Goal: Task Accomplishment & Management: Manage account settings

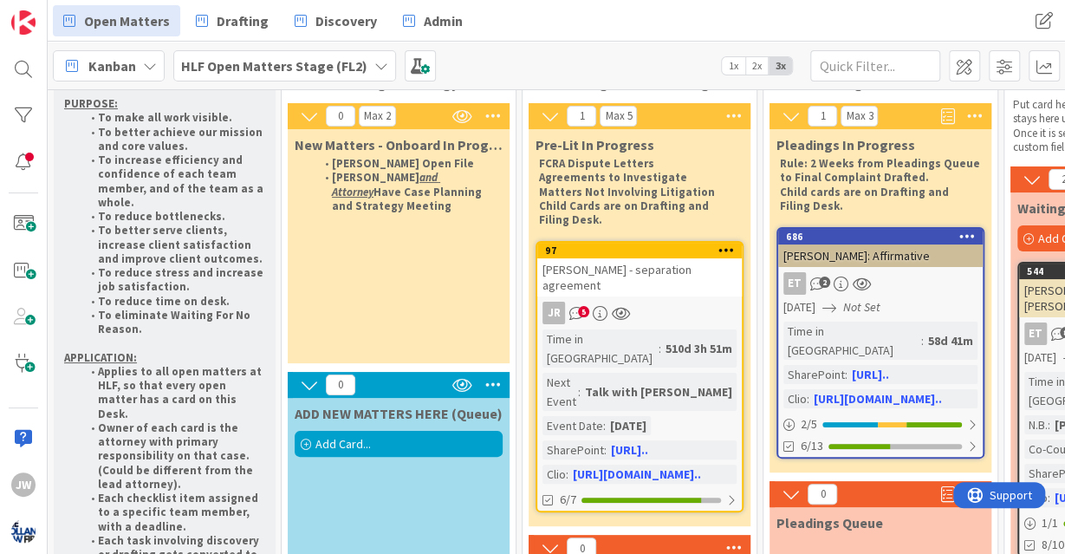
scroll to position [51, 0]
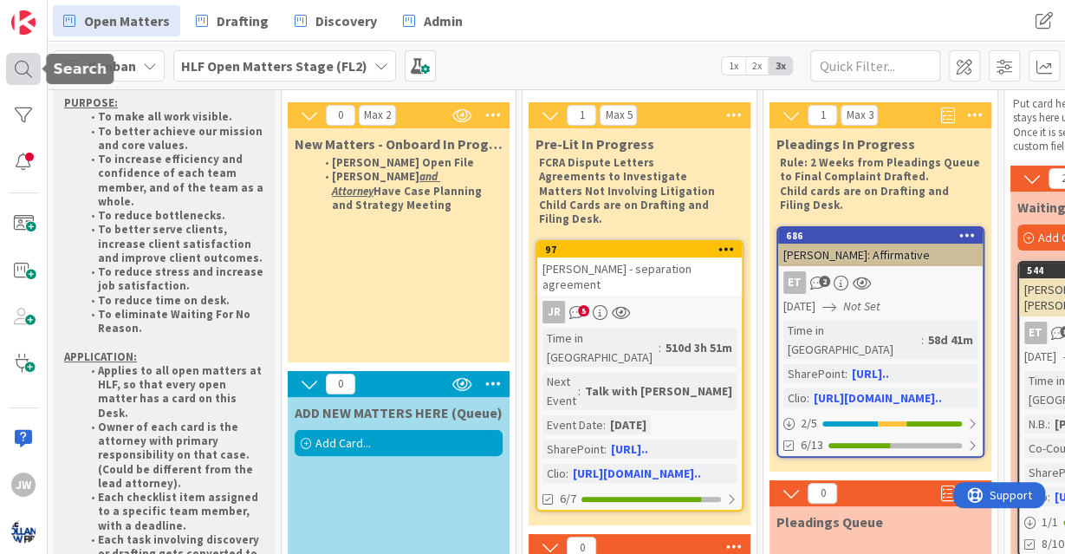
click at [23, 81] on div at bounding box center [23, 69] width 35 height 33
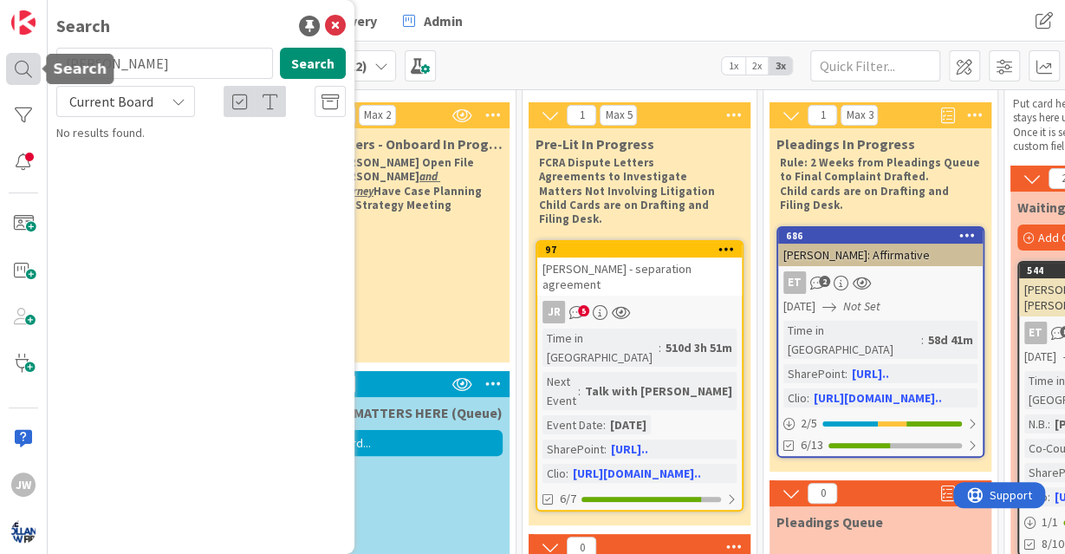
type input "[PERSON_NAME]"
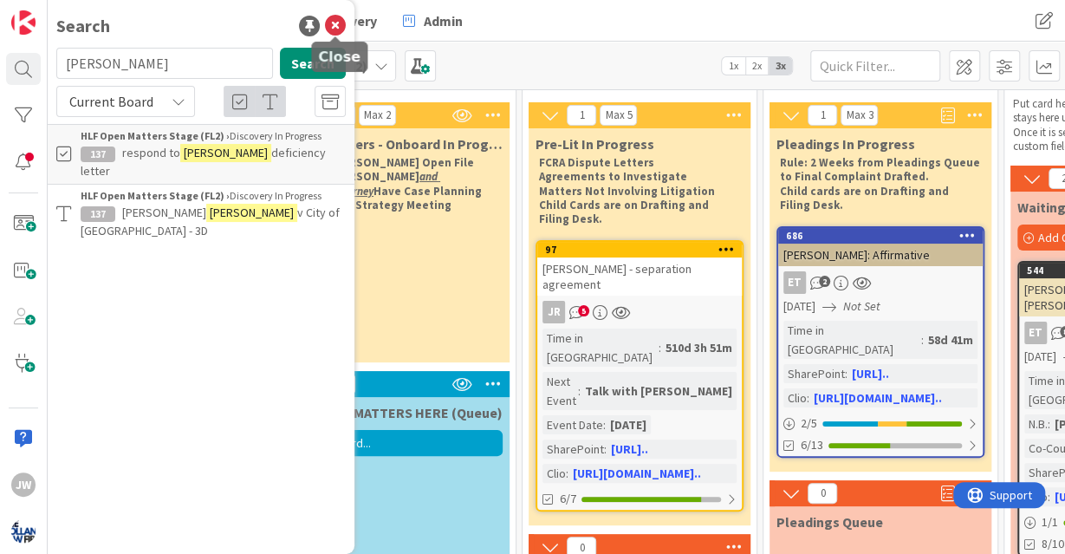
click at [339, 24] on icon at bounding box center [335, 26] width 21 height 21
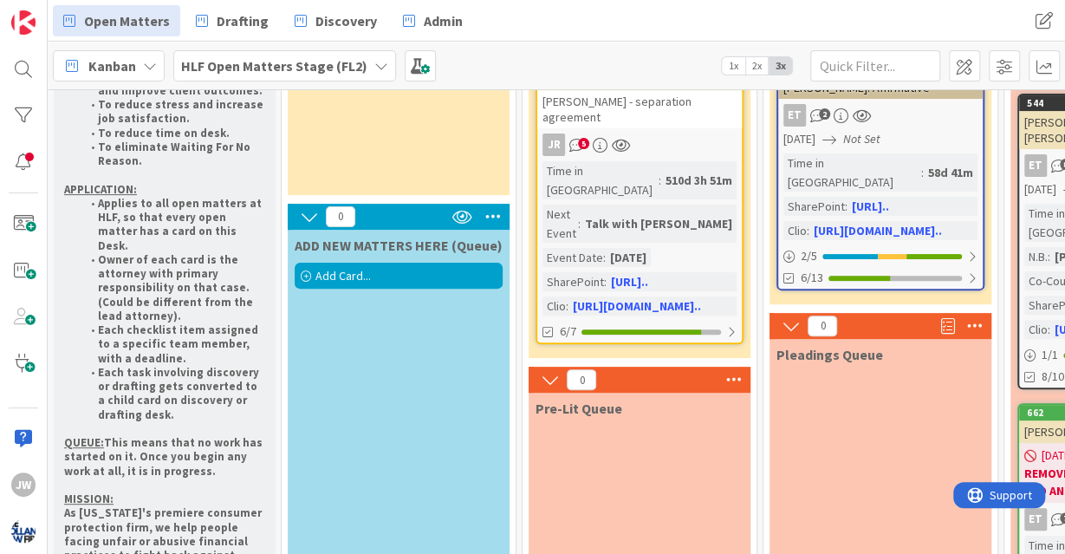
scroll to position [219, 0]
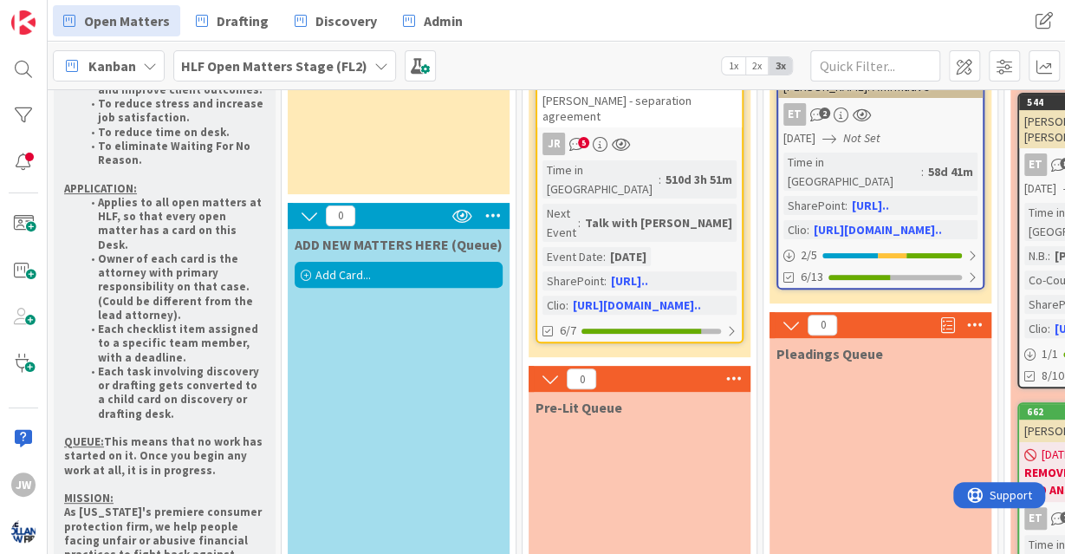
click at [347, 273] on span "Add Card..." at bounding box center [342, 275] width 55 height 16
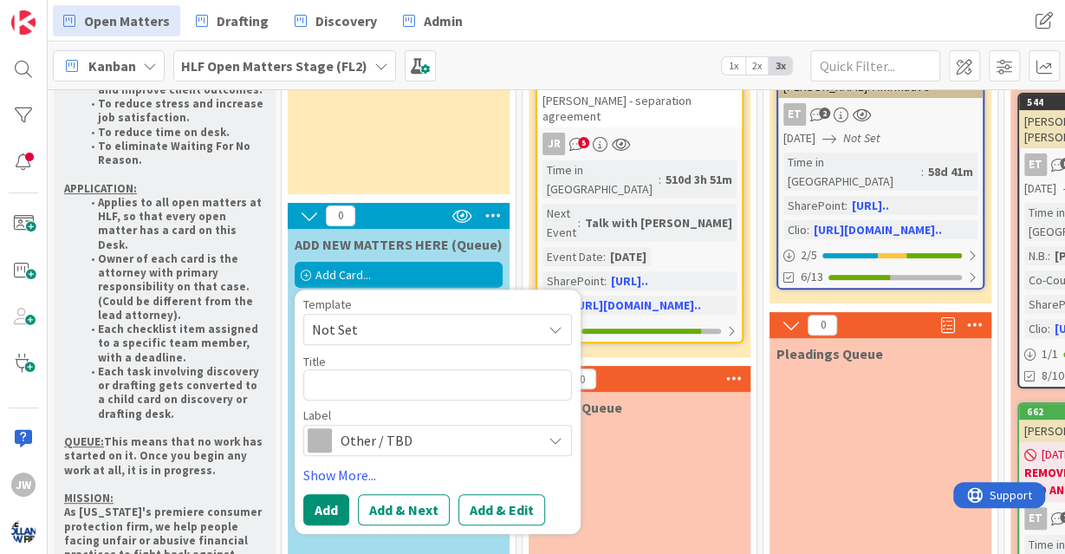
type textarea "x"
type textarea "A"
type textarea "x"
type textarea "Ad"
type textarea "x"
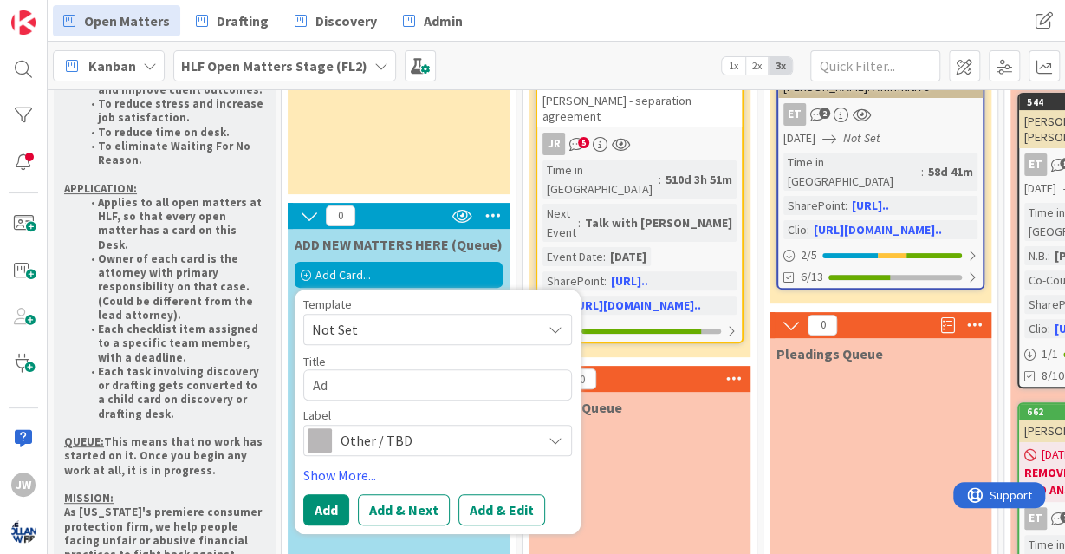
type textarea "Adr"
type textarea "x"
type textarea "Adria"
type textarea "x"
type textarea "[PERSON_NAME]"
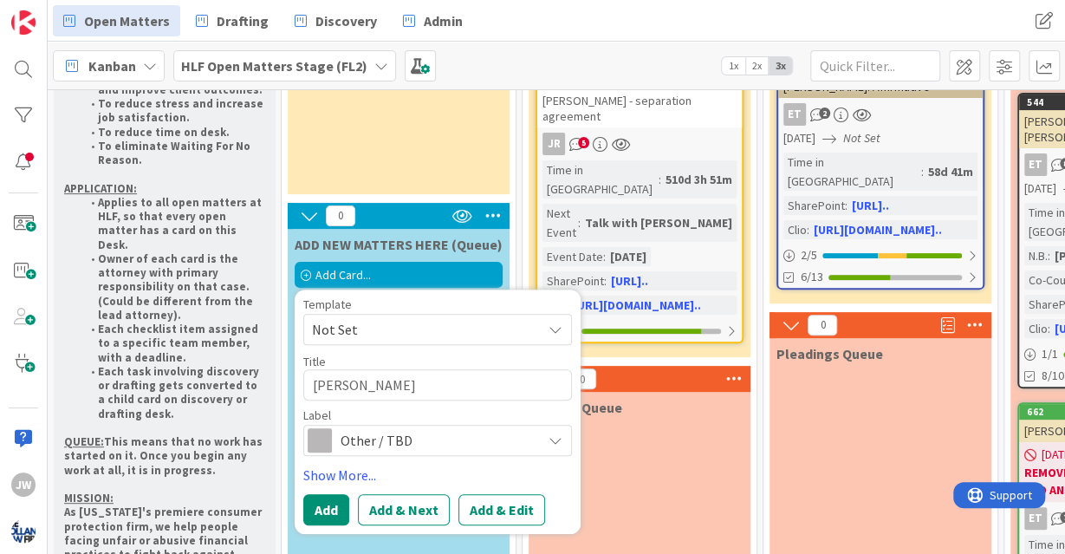
type textarea "x"
type textarea "[PERSON_NAME]"
type textarea "x"
type textarea "[PERSON_NAME]"
type textarea "x"
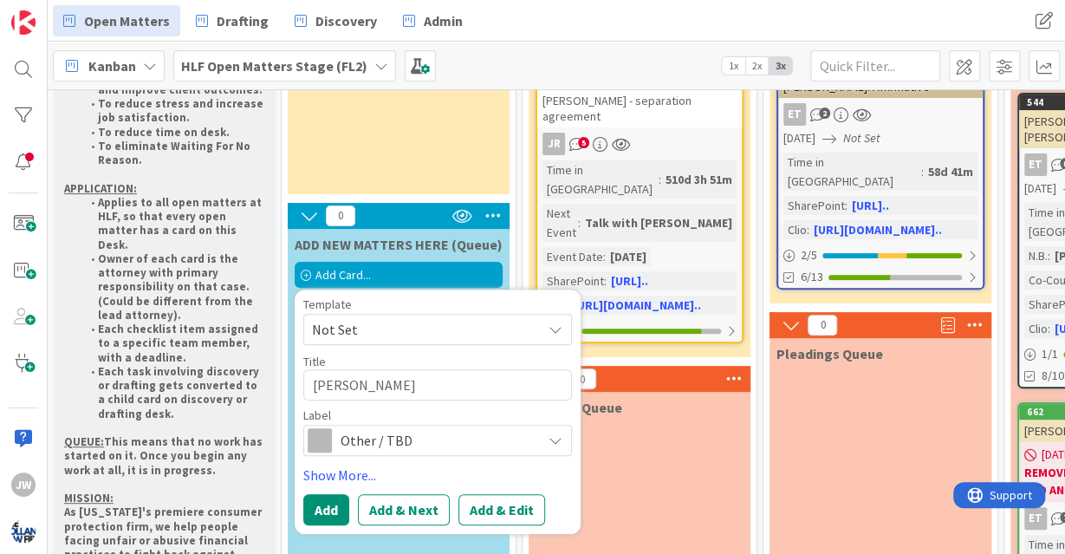
type textarea "[PERSON_NAME]"
type textarea "x"
type textarea "[PERSON_NAME]"
type textarea "x"
type textarea "[PERSON_NAME]"
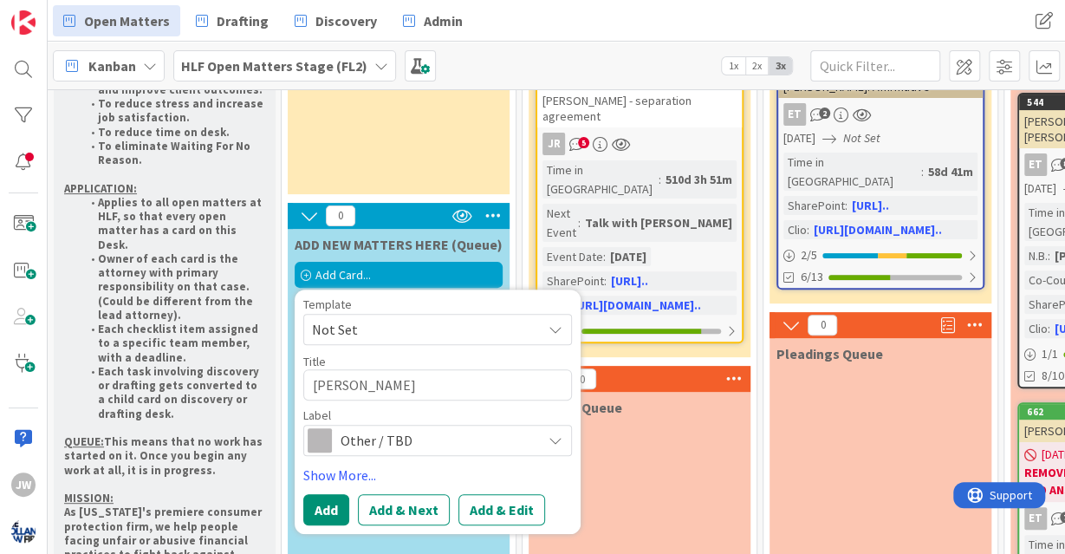
type textarea "x"
type textarea "[PERSON_NAME]"
click at [412, 434] on span "Other / TBD" at bounding box center [436, 440] width 192 height 24
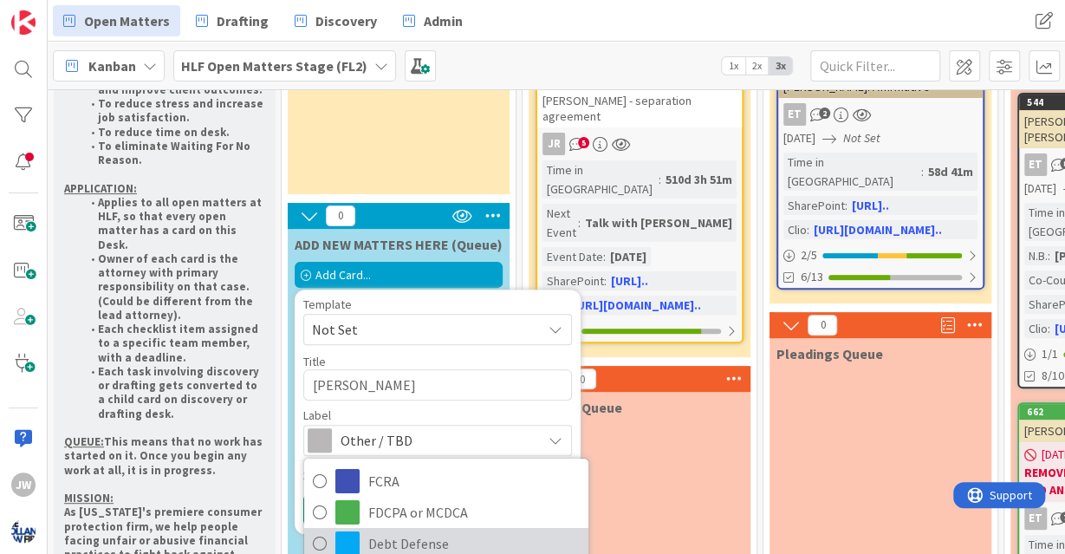
click at [413, 535] on span "Debt Defense" at bounding box center [473, 543] width 211 height 26
type textarea "x"
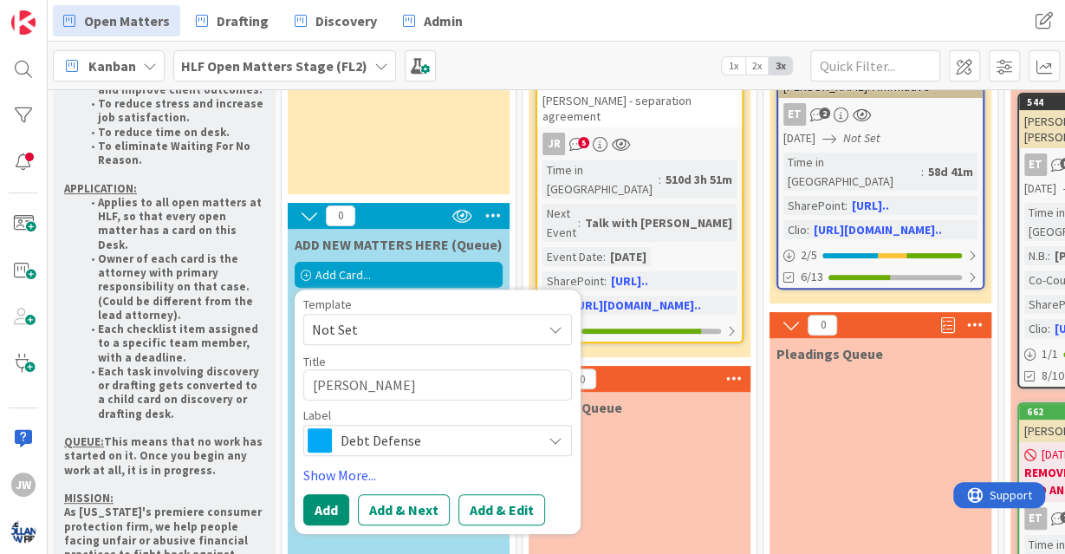
click at [529, 357] on div "Title 14 / 128" at bounding box center [437, 361] width 269 height 16
click at [510, 330] on span "Not Set" at bounding box center [420, 329] width 217 height 23
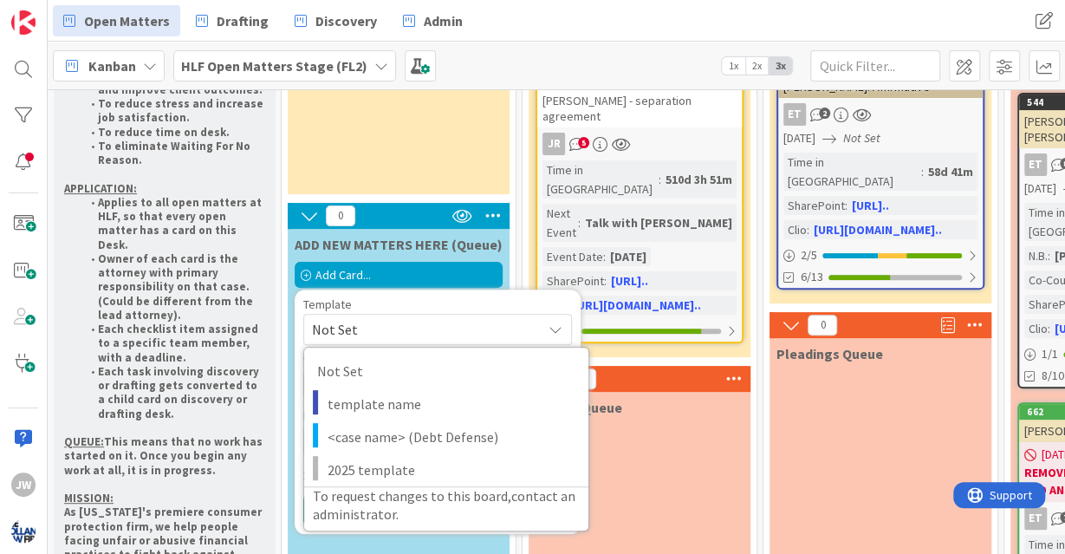
click at [500, 301] on div "Template" at bounding box center [437, 304] width 269 height 12
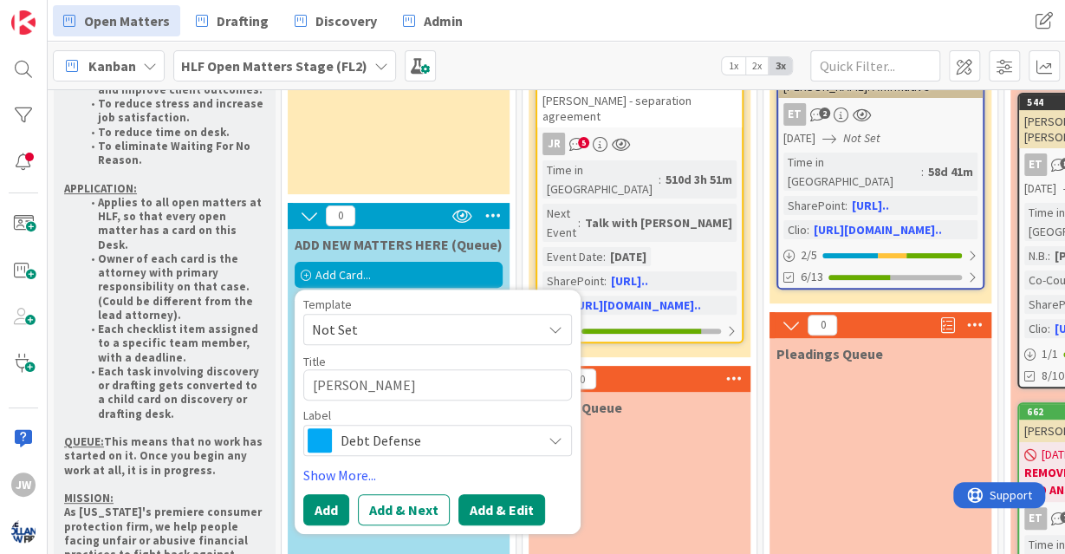
click at [510, 501] on button "Add & Edit" at bounding box center [501, 509] width 87 height 31
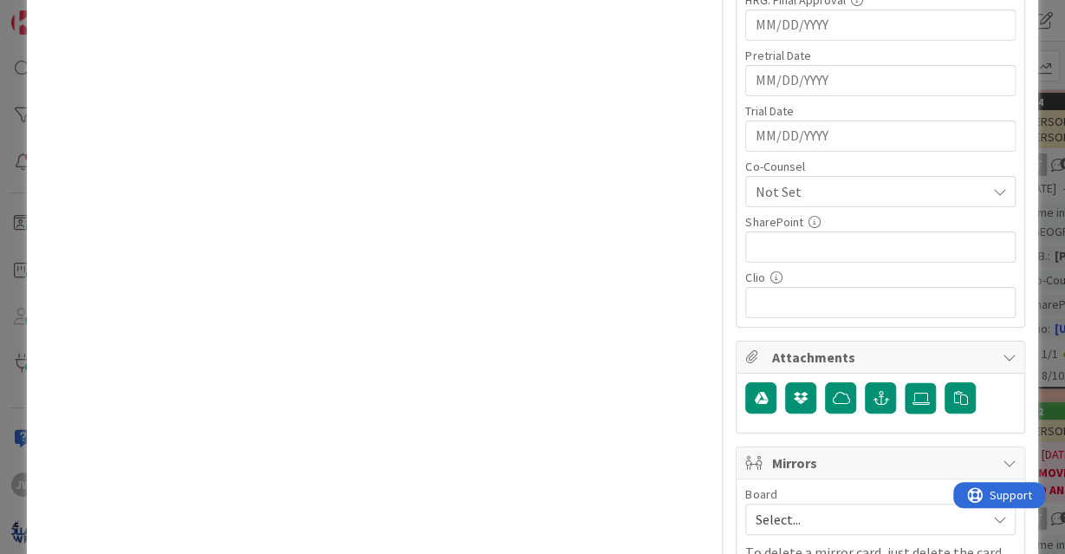
scroll to position [1203, 0]
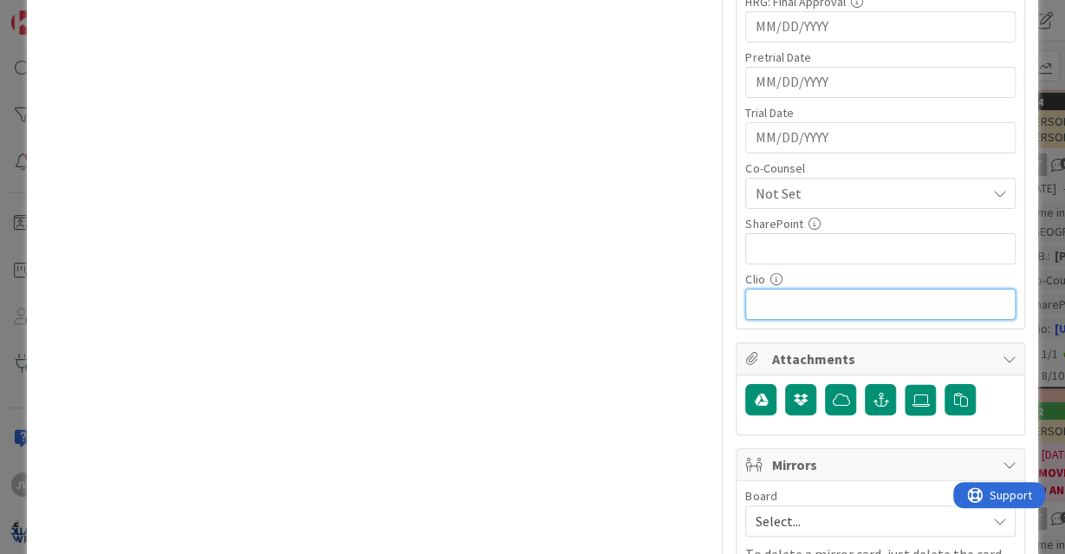
click at [771, 289] on input "text" at bounding box center [880, 304] width 270 height 31
paste input "[URL][DOMAIN_NAME]"
type input "[URL][DOMAIN_NAME]"
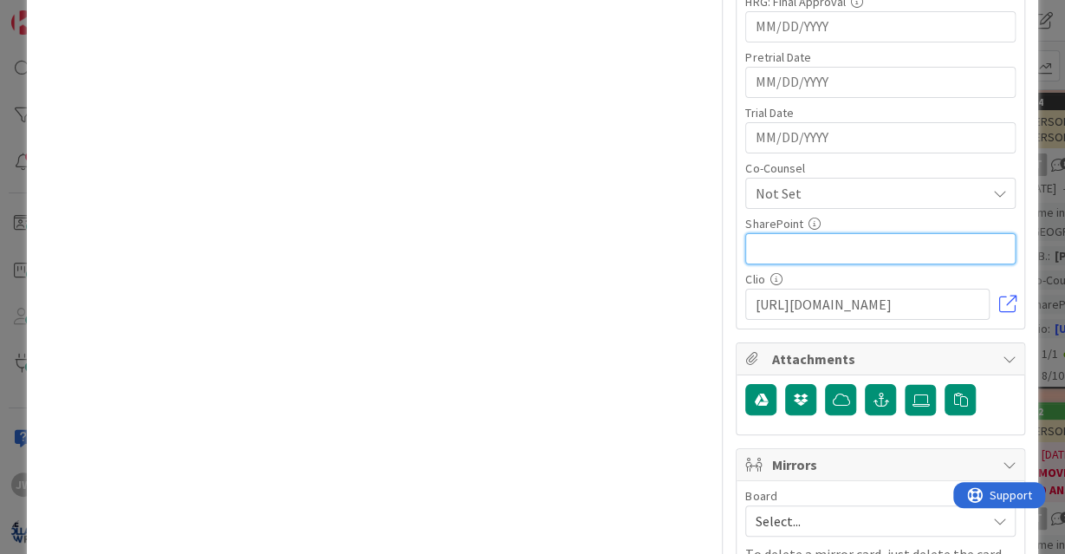
click at [778, 246] on input "text" at bounding box center [880, 248] width 270 height 31
paste input "[URL][DOMAIN_NAME]"
type input "[URL][DOMAIN_NAME]"
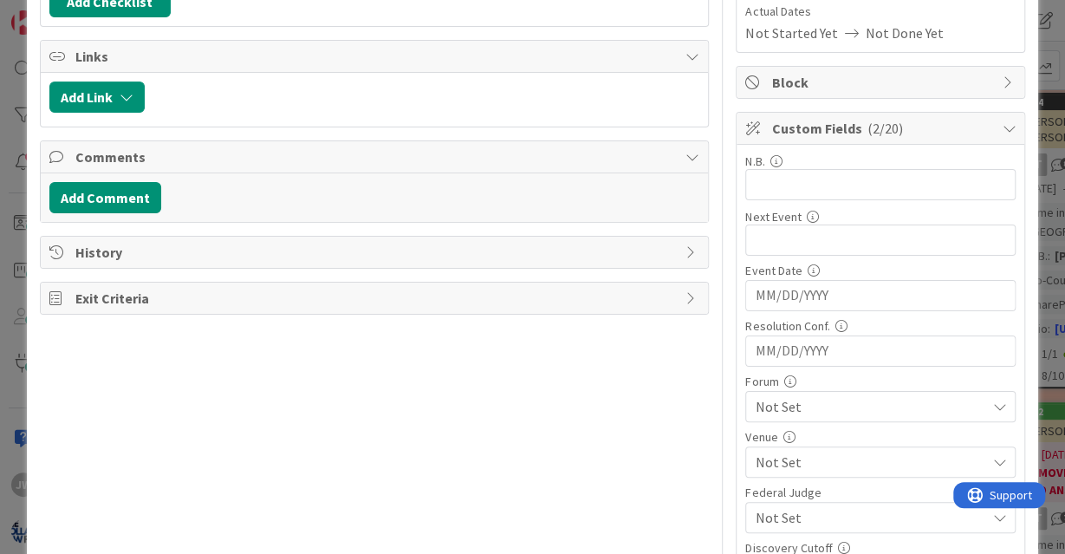
scroll to position [0, 0]
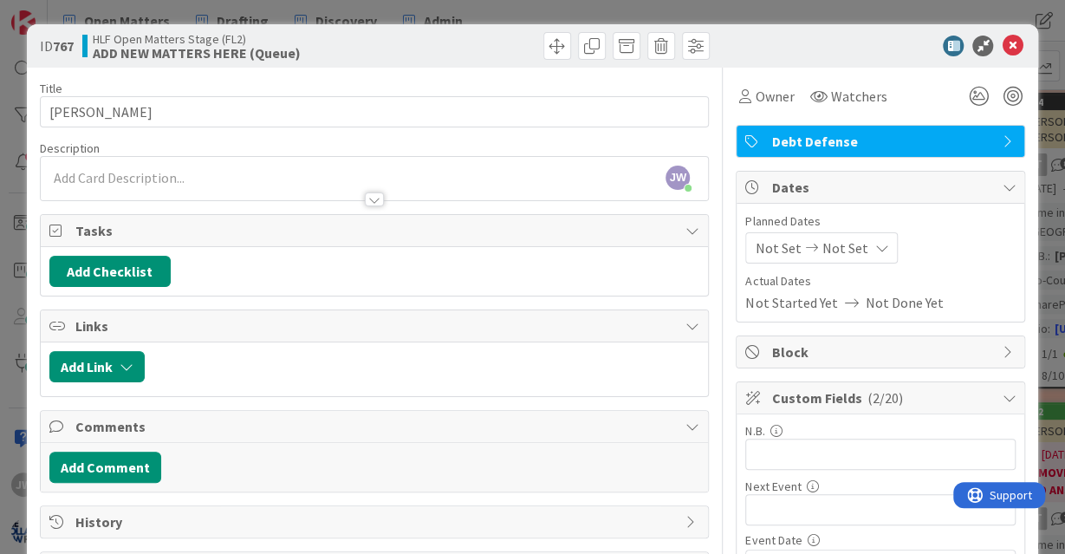
click at [768, 101] on span "Owner" at bounding box center [774, 96] width 39 height 21
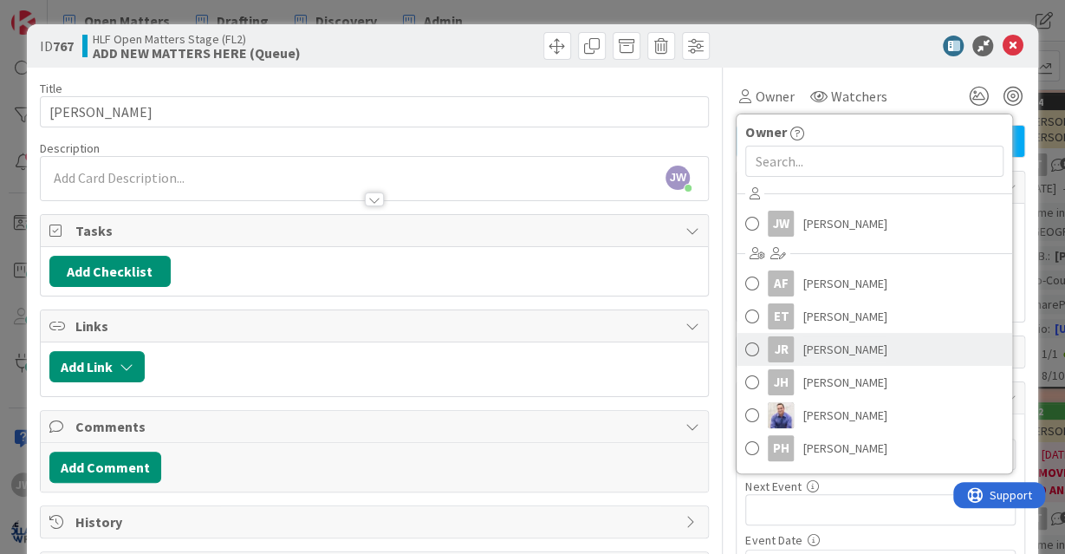
click at [813, 340] on span "[PERSON_NAME]" at bounding box center [844, 349] width 84 height 26
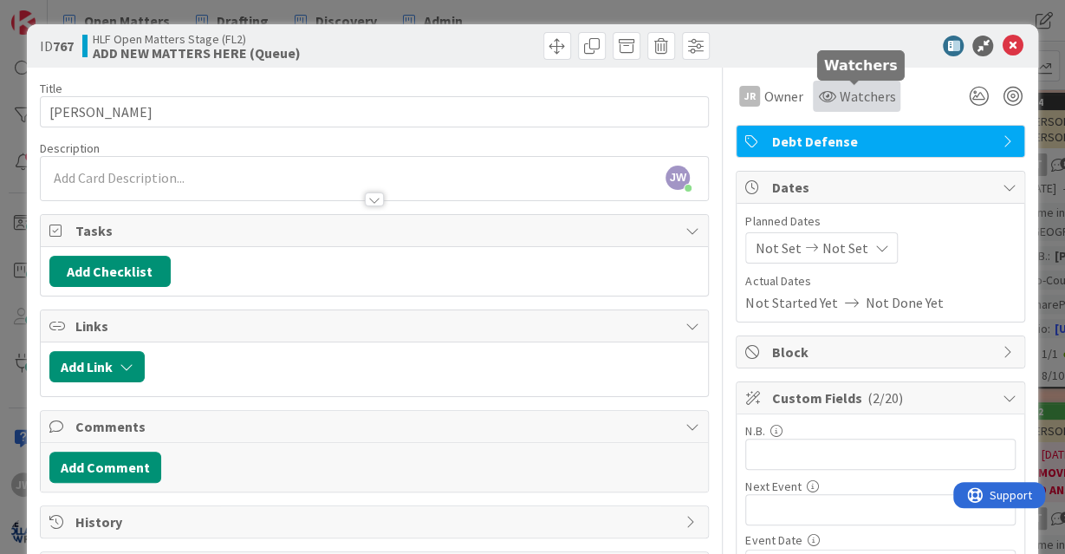
click at [851, 101] on span "Watchers" at bounding box center [867, 96] width 56 height 21
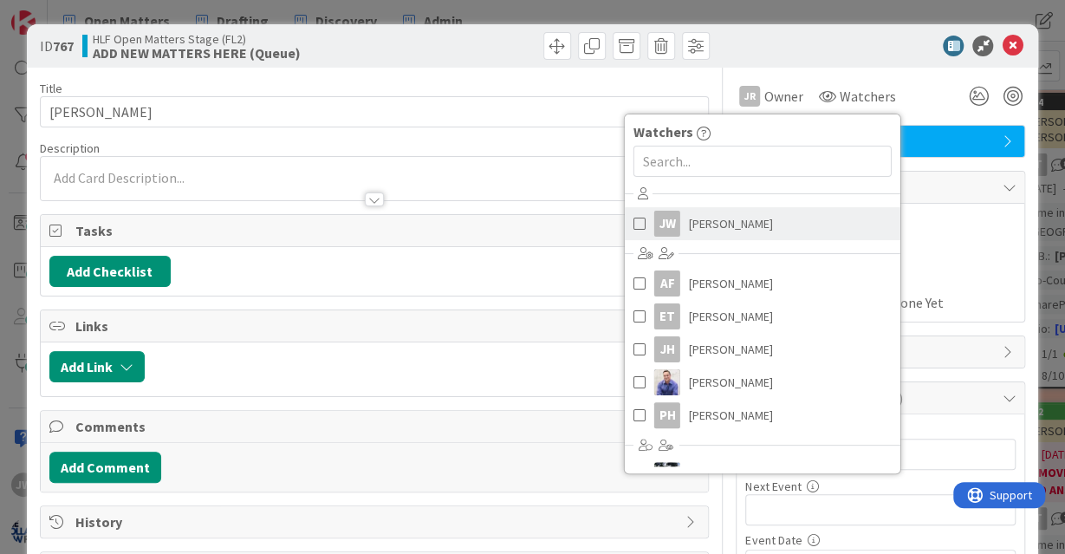
click at [775, 211] on link "[PERSON_NAME] [PERSON_NAME]" at bounding box center [763, 223] width 276 height 33
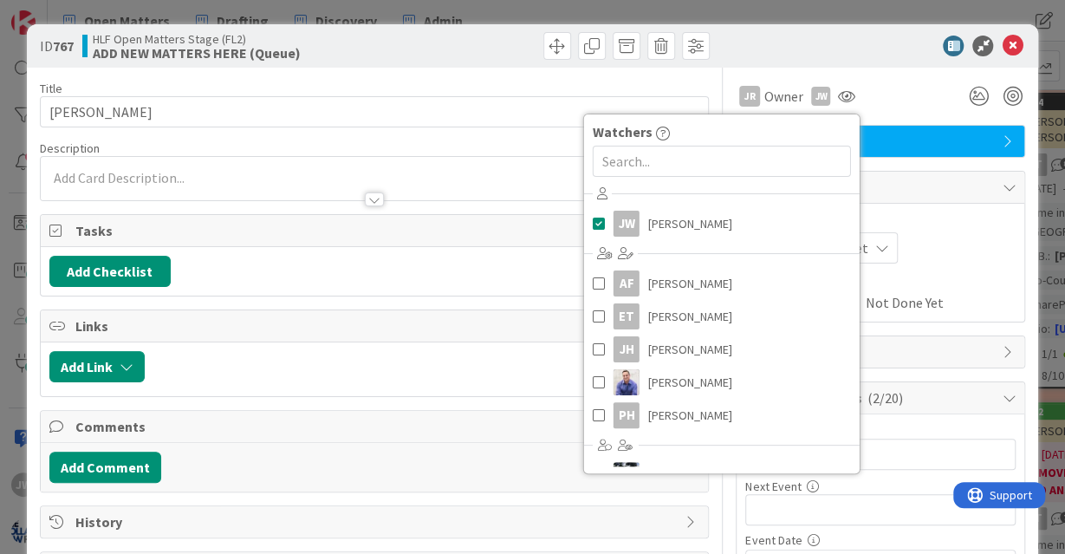
click at [759, 48] on div at bounding box center [871, 46] width 307 height 21
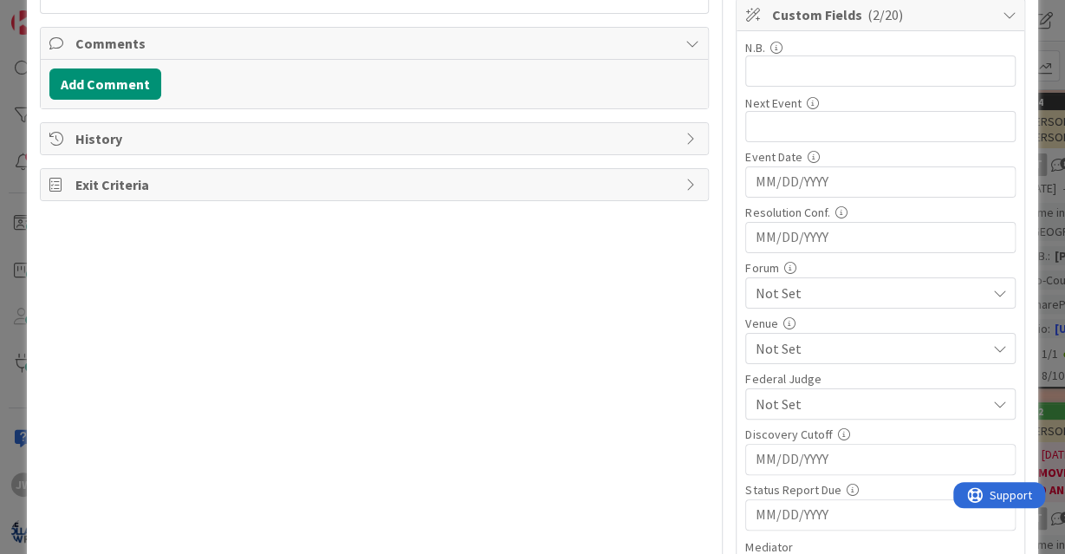
scroll to position [401, 0]
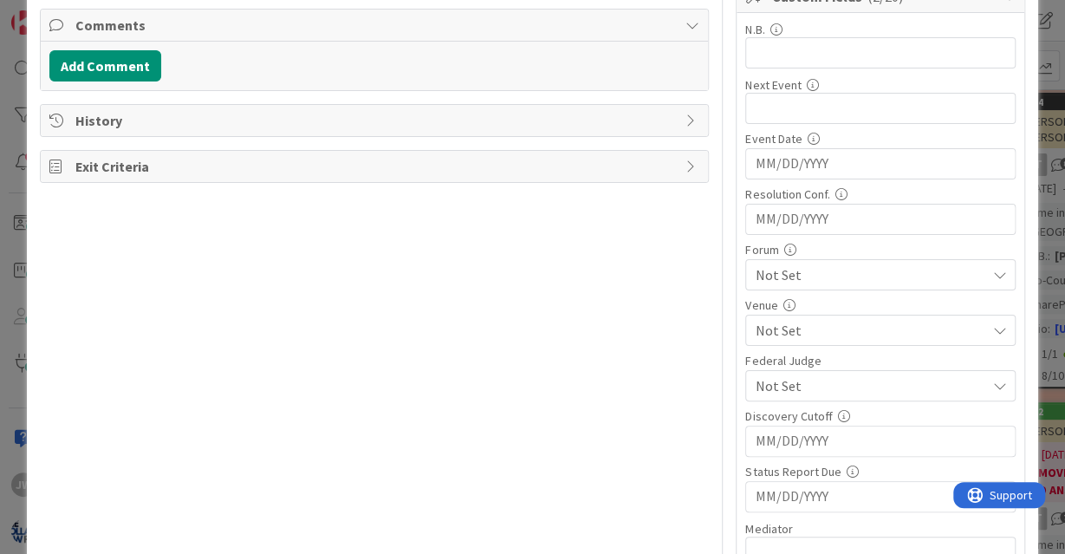
click at [871, 276] on span "Not Set" at bounding box center [870, 274] width 230 height 21
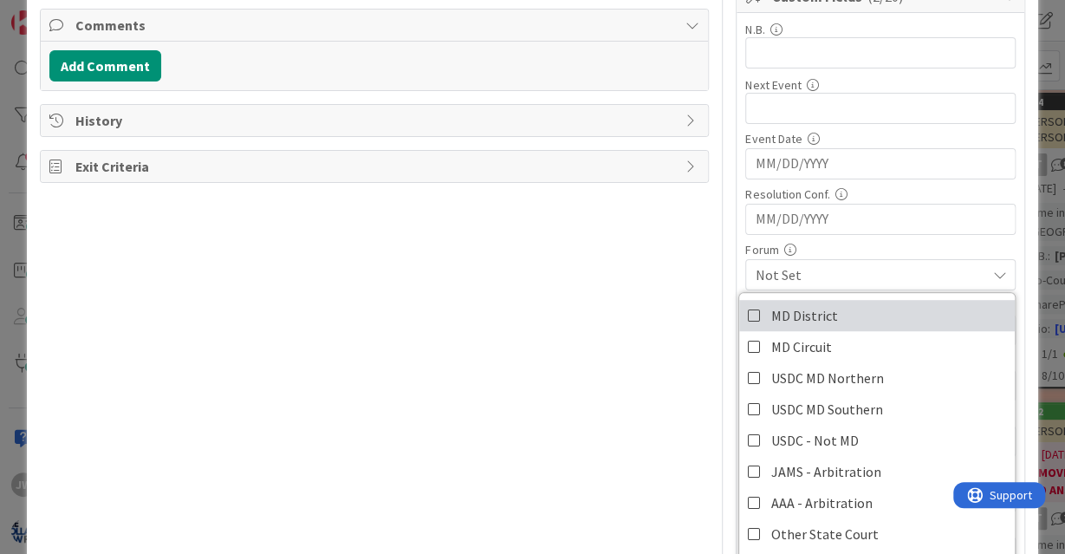
click at [857, 305] on link "MD District" at bounding box center [877, 315] width 276 height 31
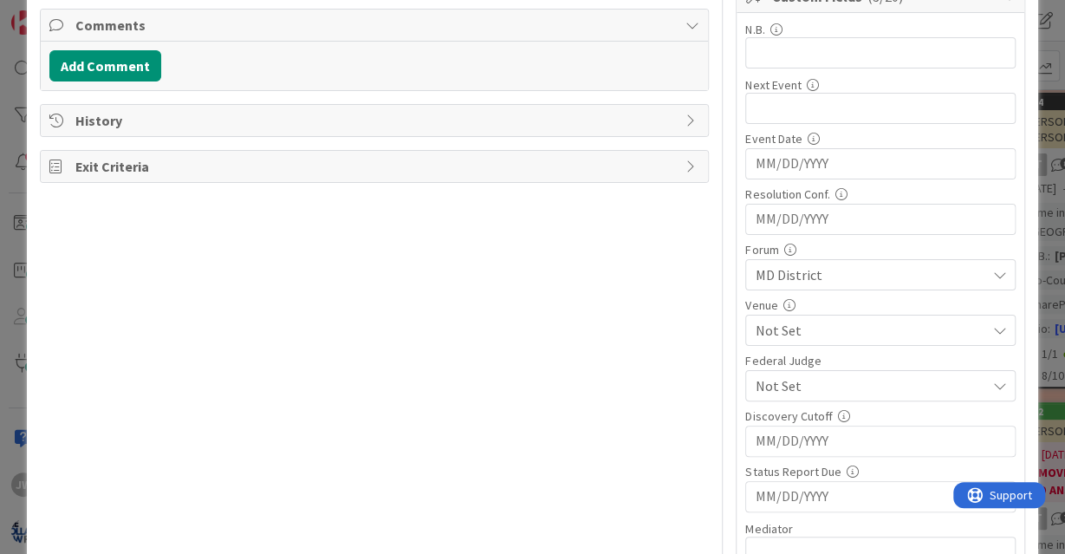
click at [791, 324] on span "Not Set" at bounding box center [870, 330] width 230 height 21
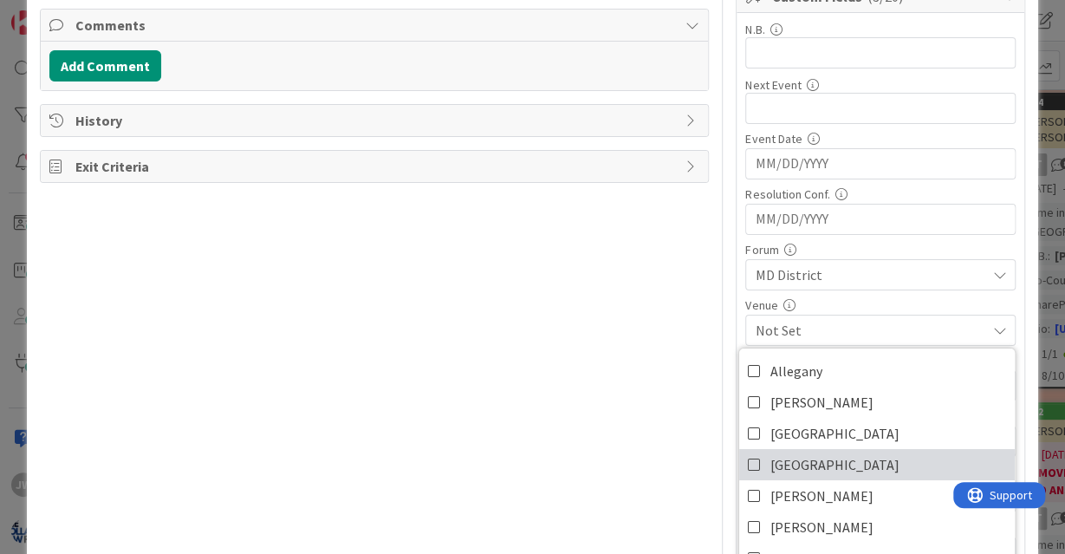
scroll to position [257, 0]
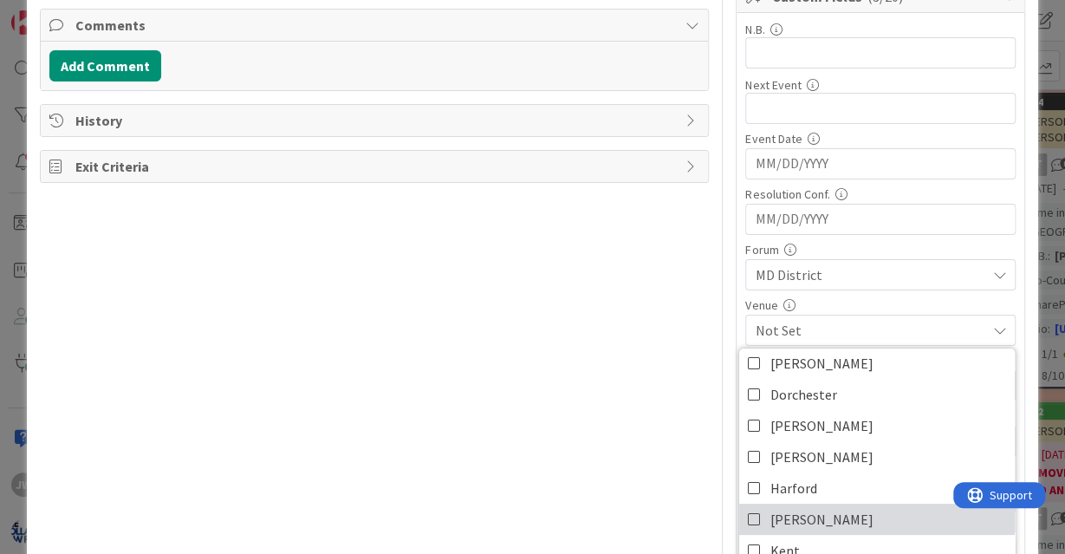
click at [807, 508] on span "[PERSON_NAME]" at bounding box center [821, 519] width 103 height 26
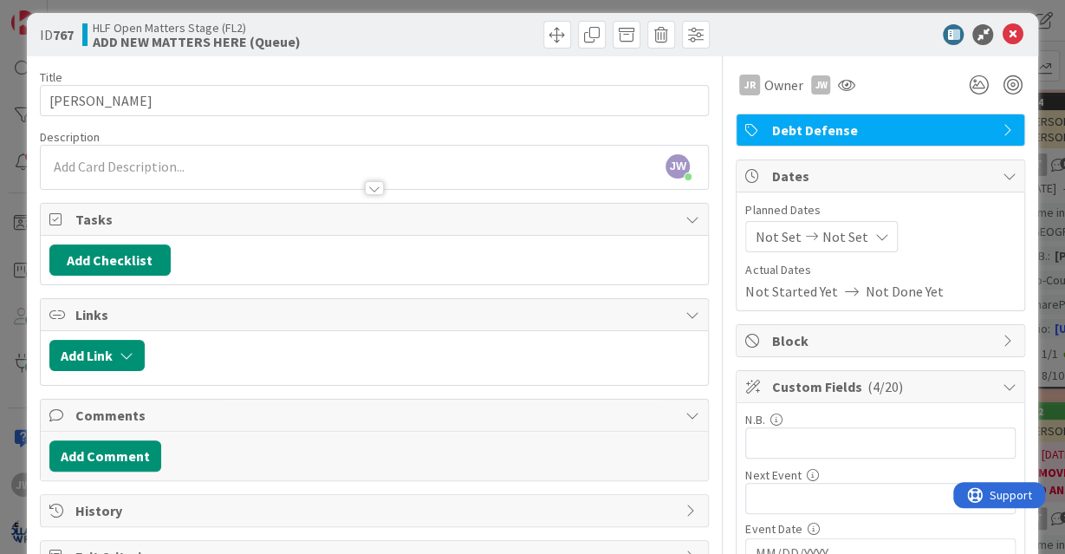
scroll to position [0, 0]
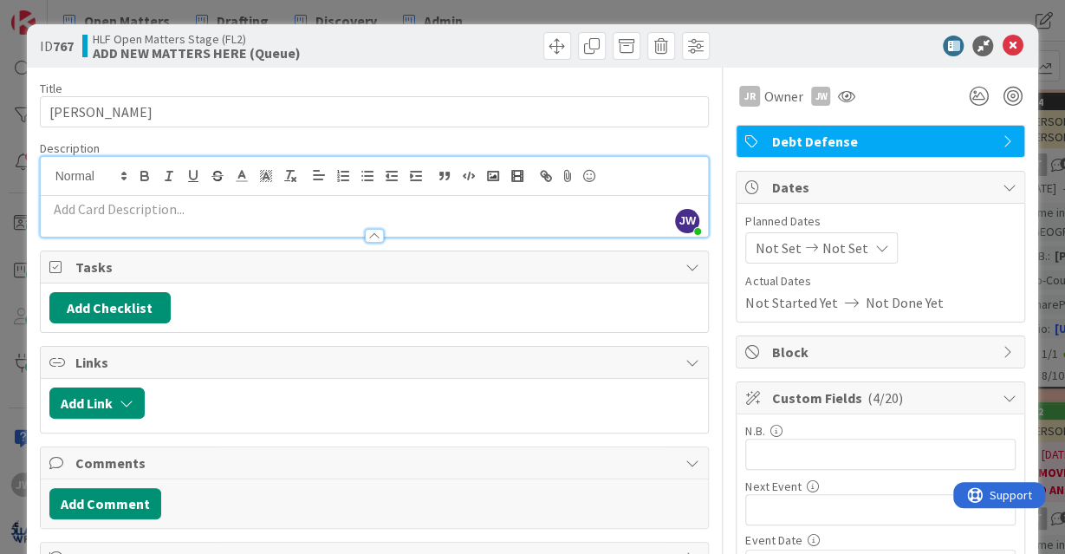
click at [457, 196] on div at bounding box center [375, 216] width 668 height 41
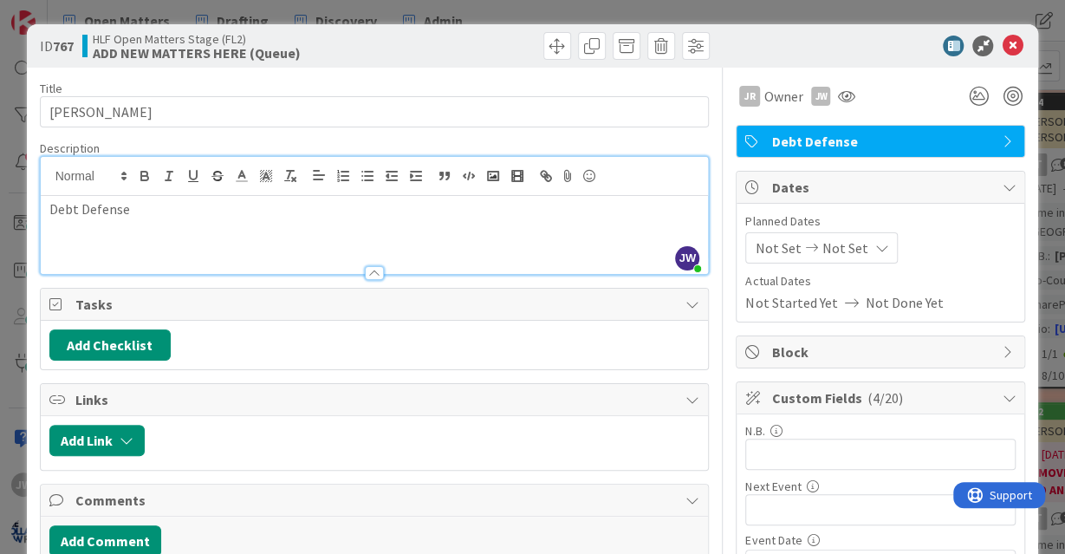
click at [883, 44] on div at bounding box center [871, 46] width 307 height 21
click at [1011, 38] on icon at bounding box center [1012, 46] width 21 height 21
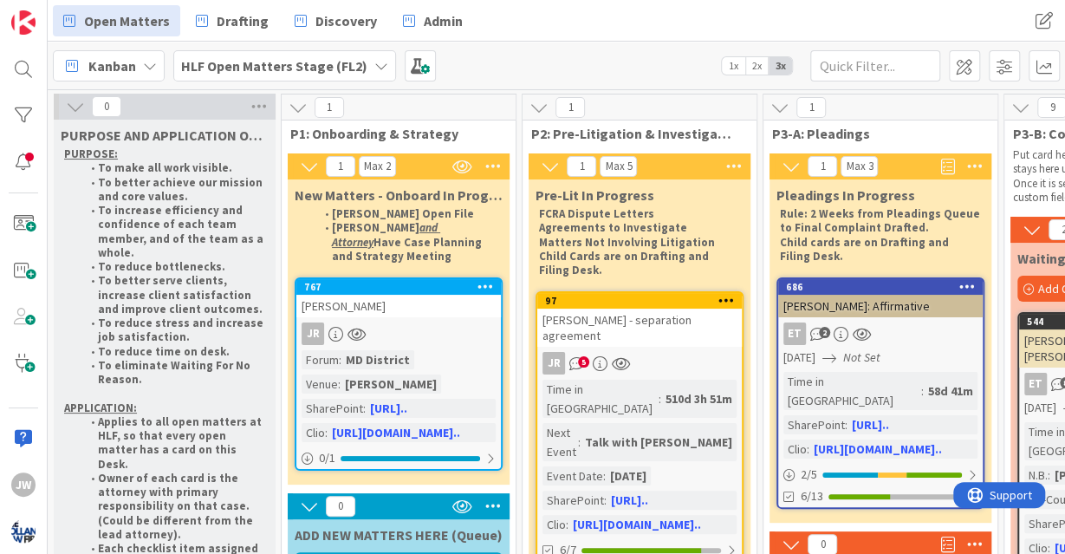
click at [328, 74] on b "HLF Open Matters Stage (FL2)" at bounding box center [274, 65] width 186 height 17
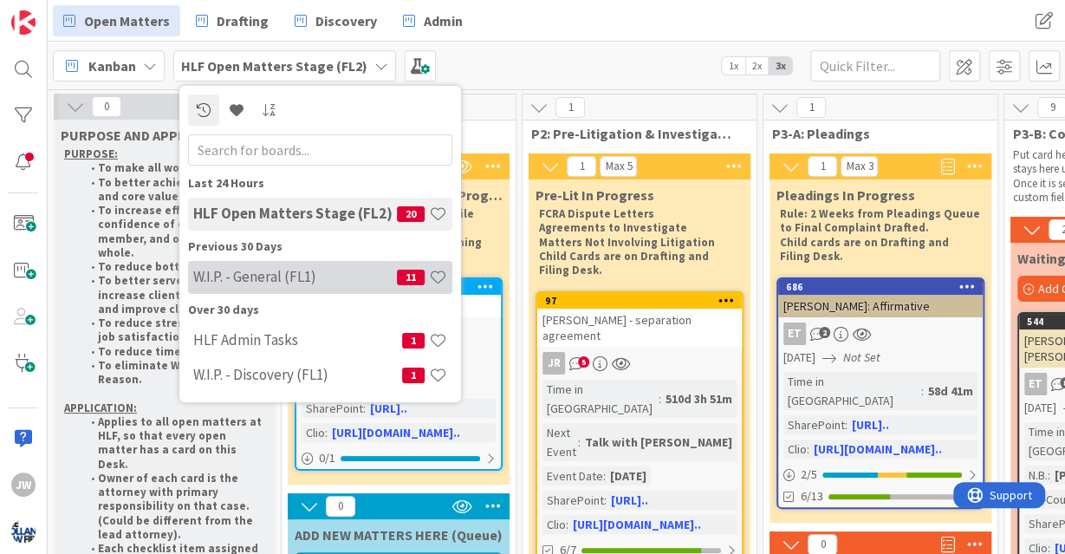
click at [274, 275] on h4 "W.I.P. - General (FL1)" at bounding box center [295, 276] width 204 height 17
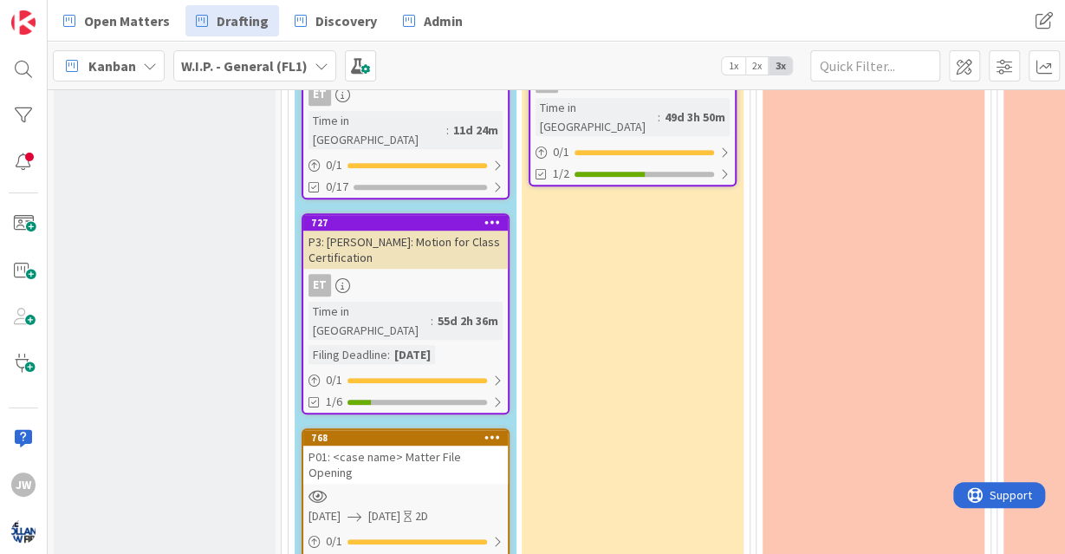
scroll to position [473, 0]
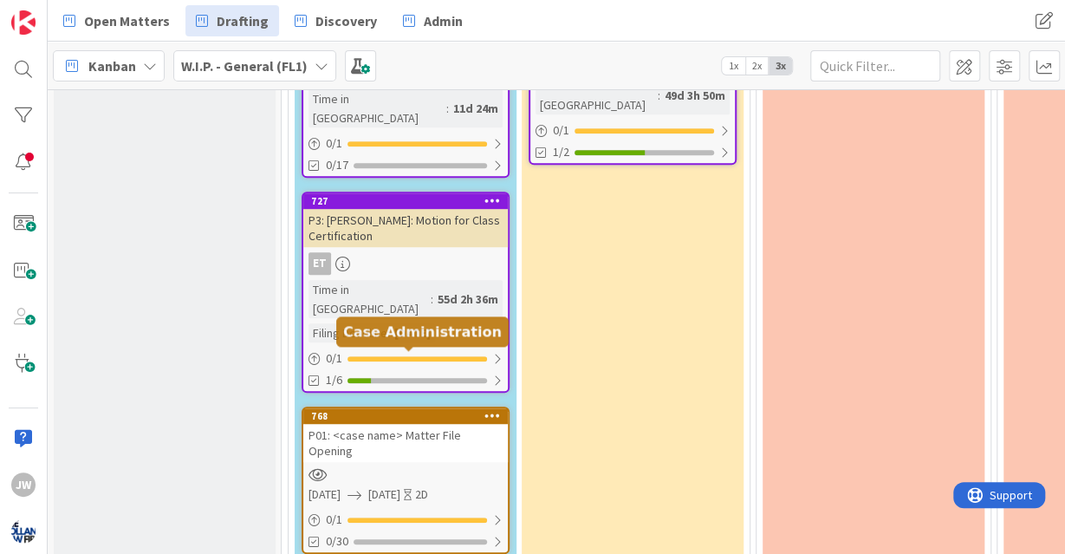
click at [375, 410] on div "768" at bounding box center [409, 416] width 197 height 12
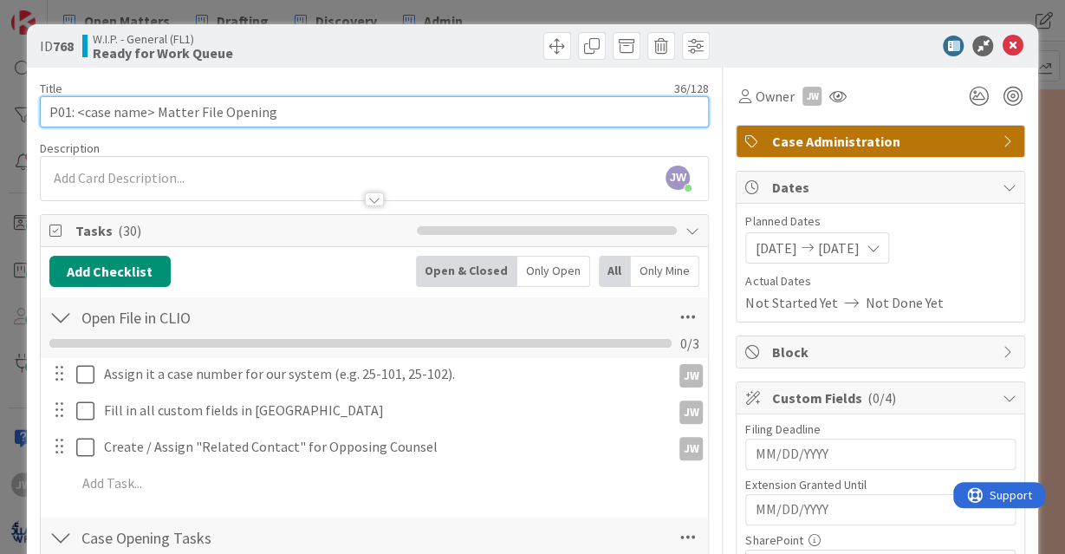
click at [149, 115] on input "P01: <case name> Matter File Opening" at bounding box center [375, 111] width 670 height 31
type input "P01: [PERSON_NAME] Matter File Opening"
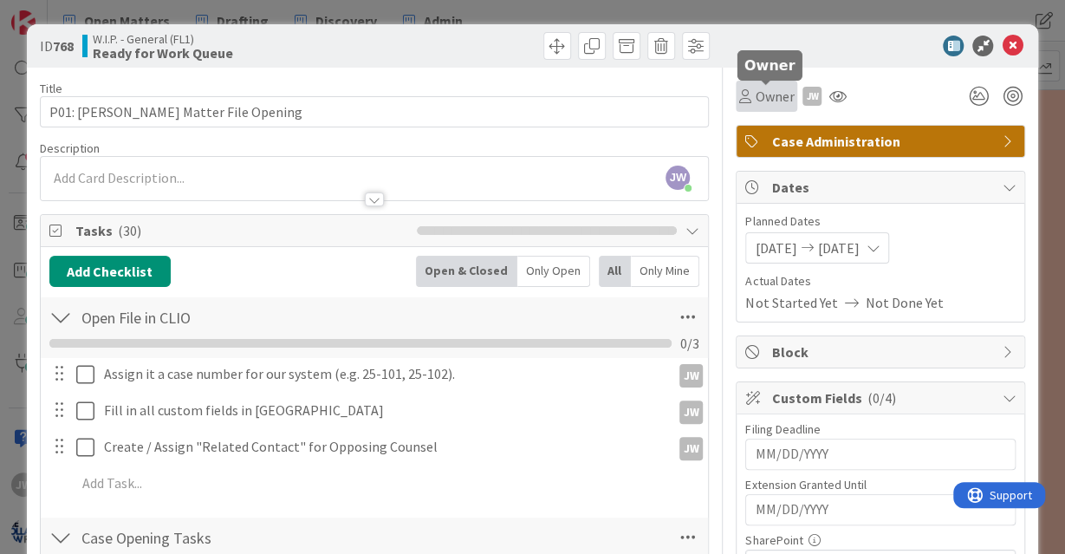
click at [778, 102] on span "Owner" at bounding box center [774, 96] width 39 height 21
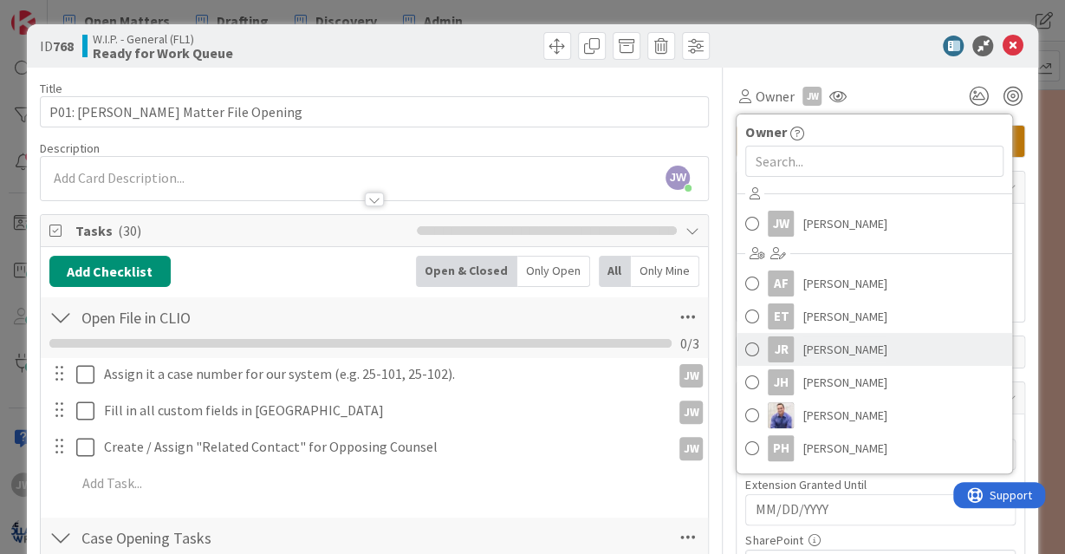
click at [784, 336] on div "JR" at bounding box center [781, 349] width 26 height 26
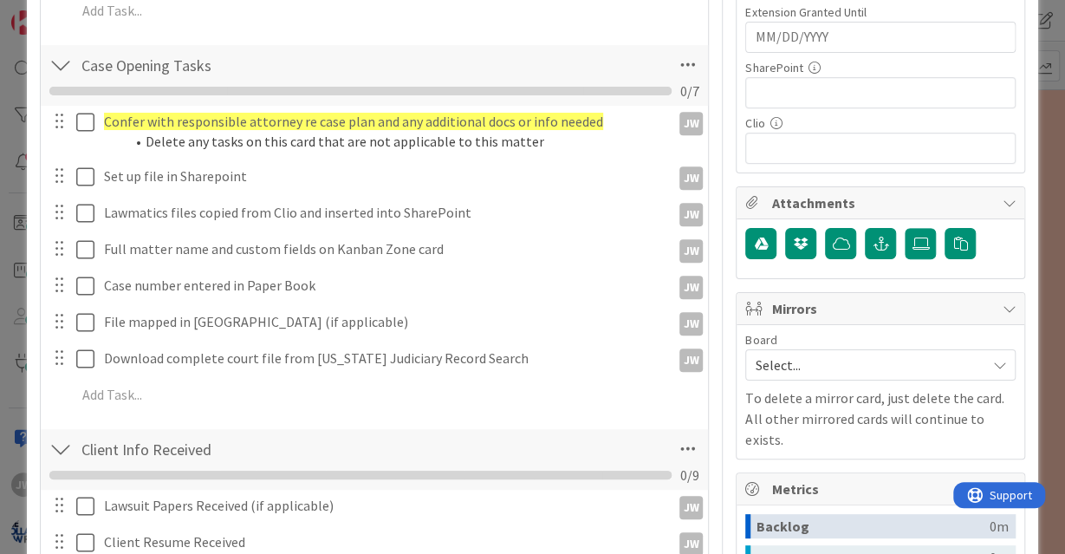
scroll to position [456, 0]
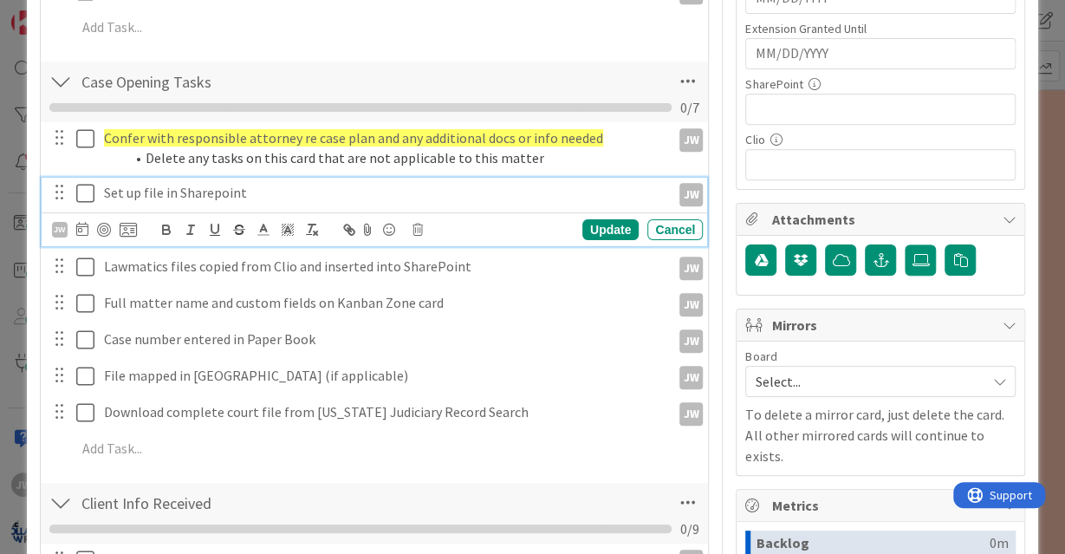
click at [89, 196] on icon at bounding box center [89, 193] width 26 height 21
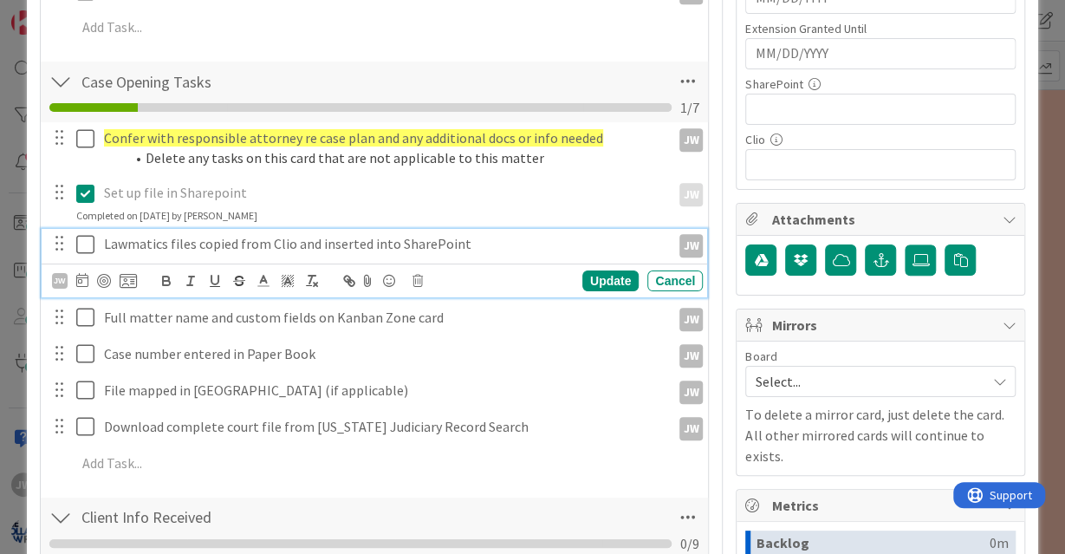
click at [88, 234] on icon at bounding box center [89, 244] width 26 height 21
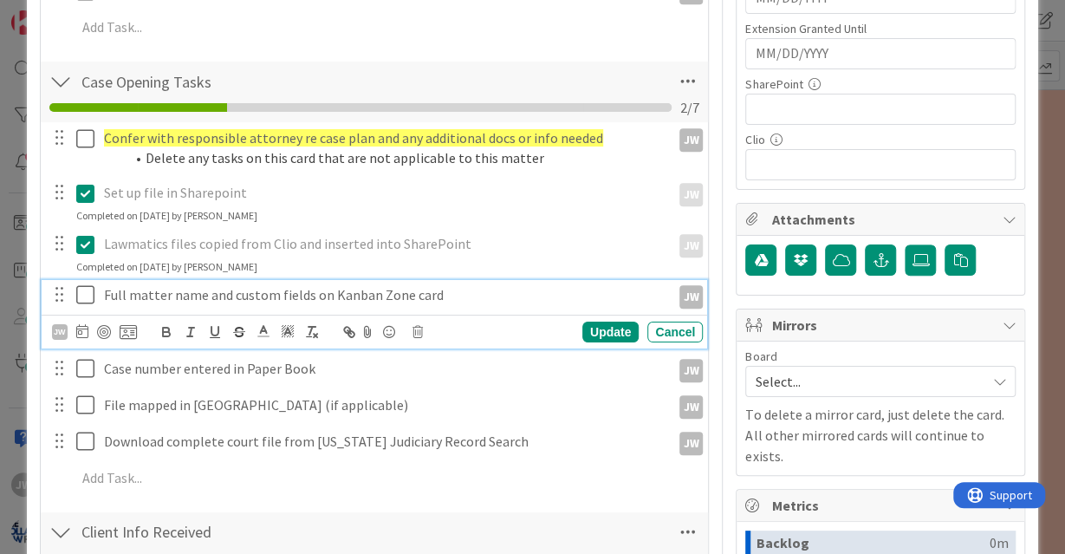
click at [81, 288] on icon at bounding box center [89, 294] width 26 height 21
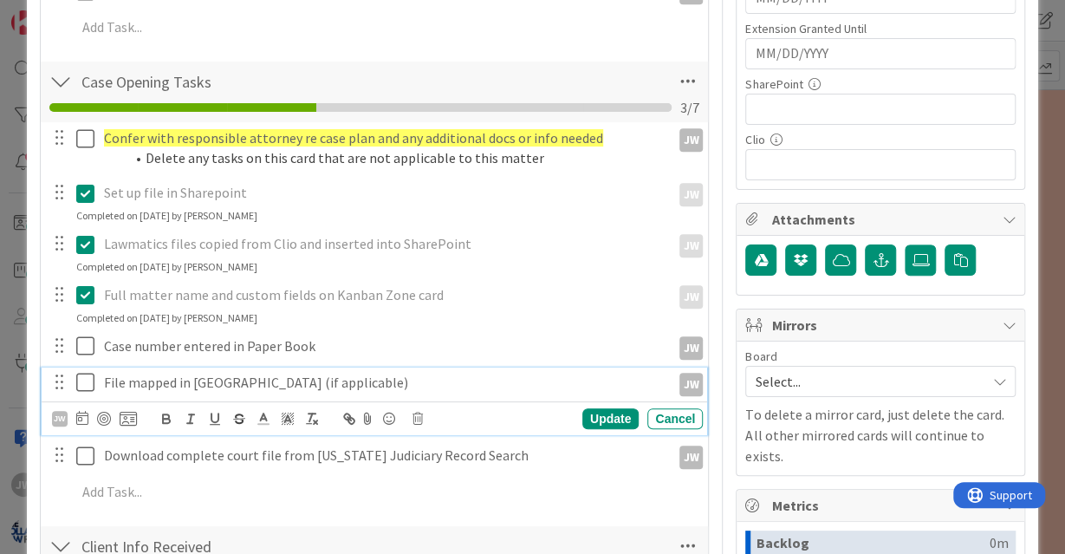
click at [353, 379] on p "File mapped in [GEOGRAPHIC_DATA] (if applicable)" at bounding box center [384, 383] width 560 height 20
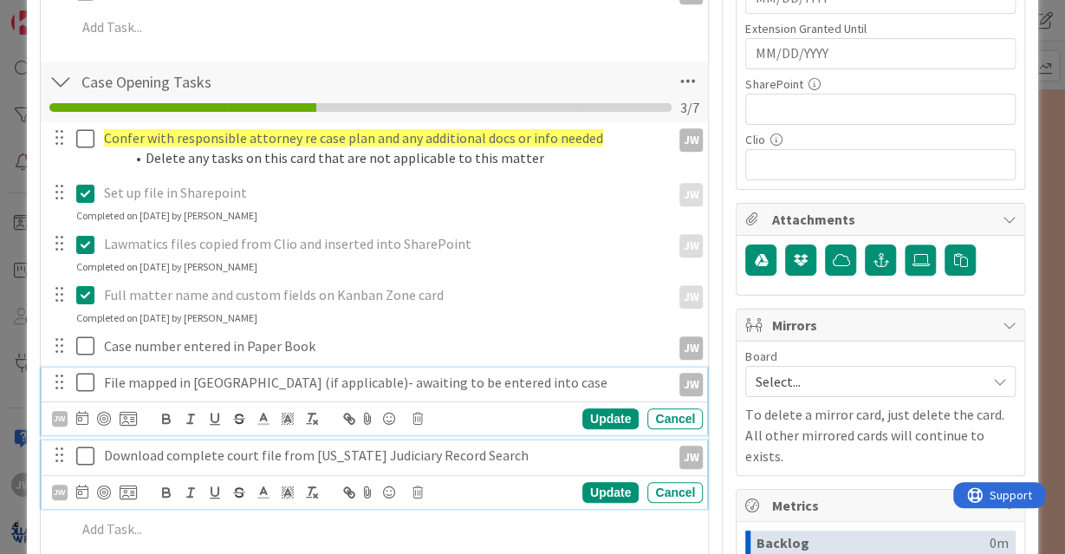
click at [89, 454] on icon at bounding box center [89, 455] width 26 height 21
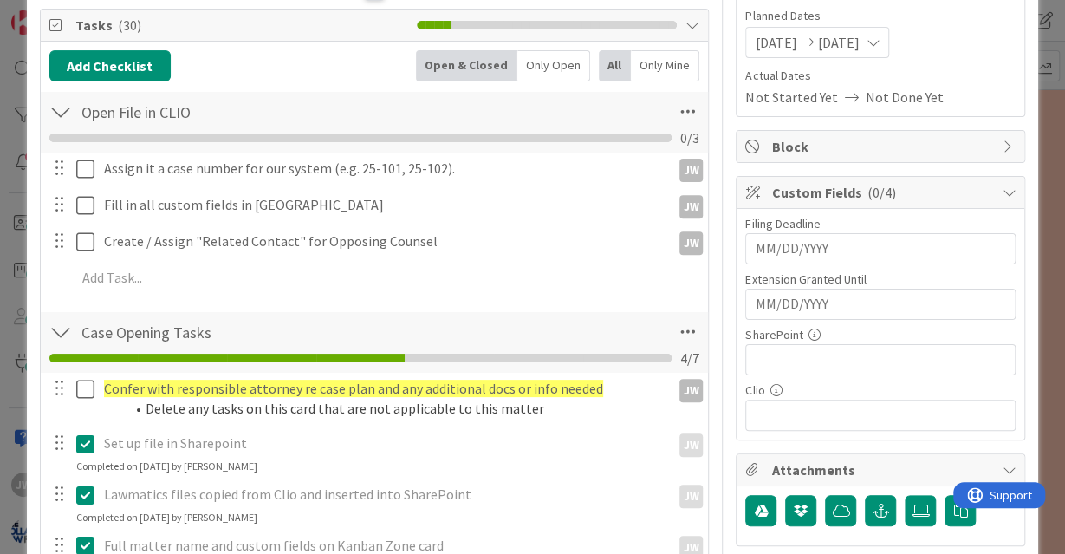
scroll to position [204, 0]
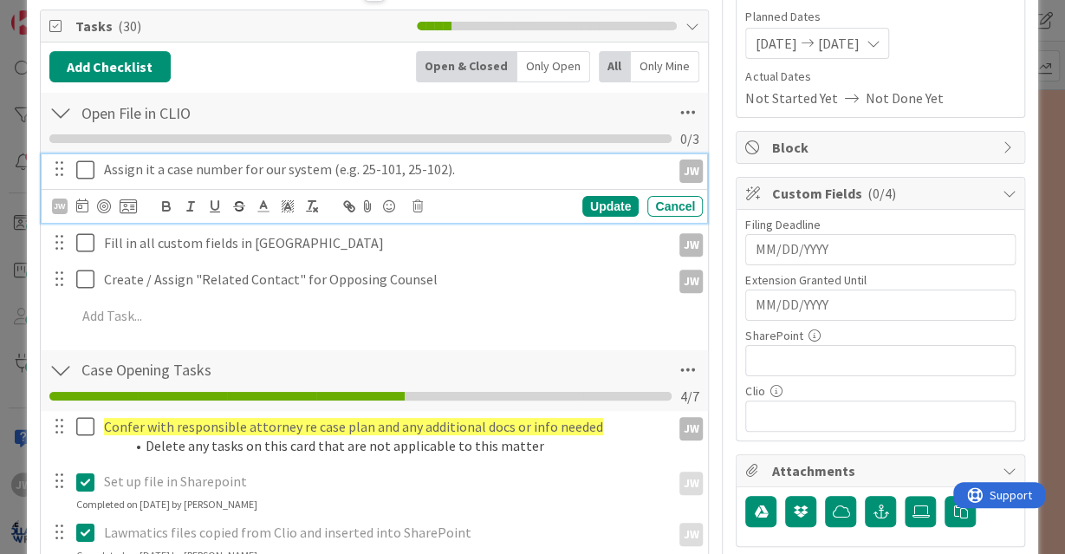
click at [82, 171] on icon at bounding box center [89, 169] width 26 height 21
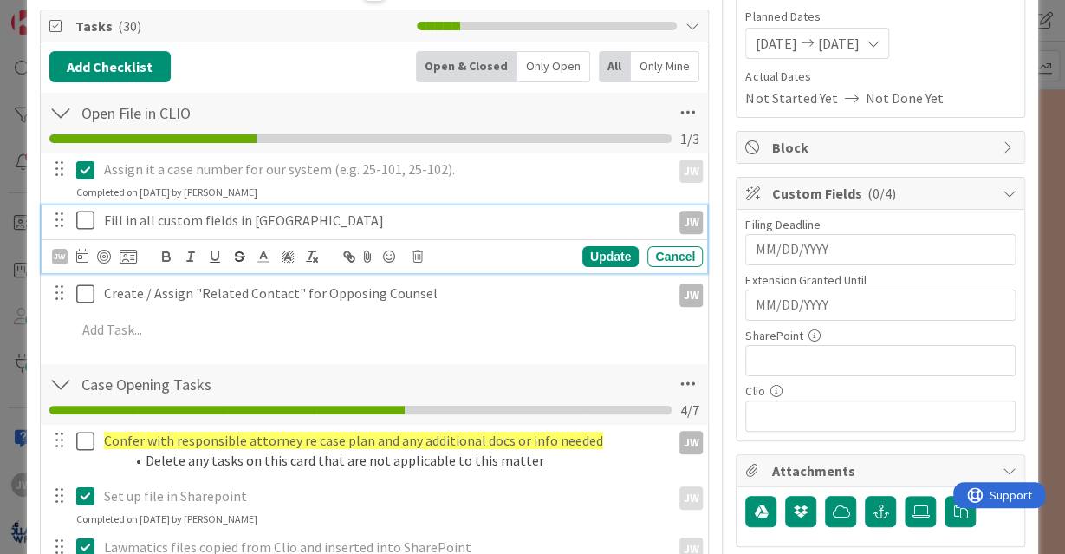
click at [82, 213] on icon at bounding box center [89, 220] width 26 height 21
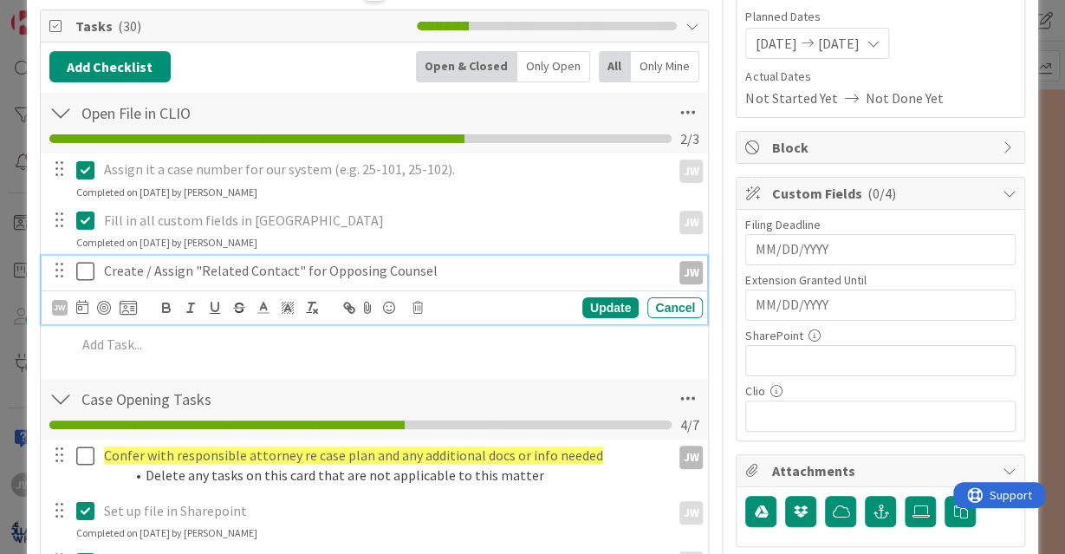
click at [84, 268] on icon at bounding box center [89, 271] width 26 height 21
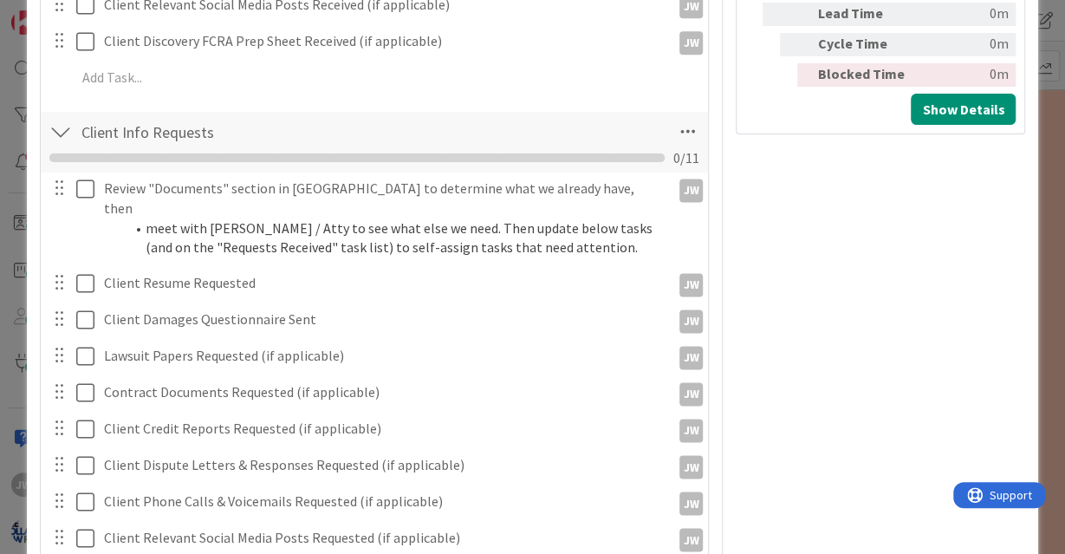
scroll to position [1123, 0]
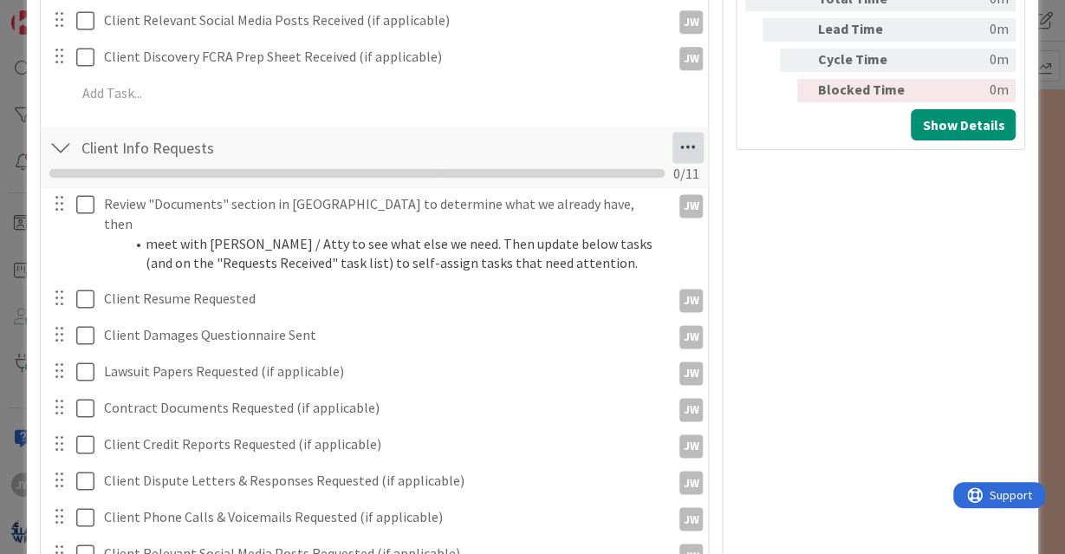
click at [679, 146] on icon at bounding box center [687, 147] width 31 height 31
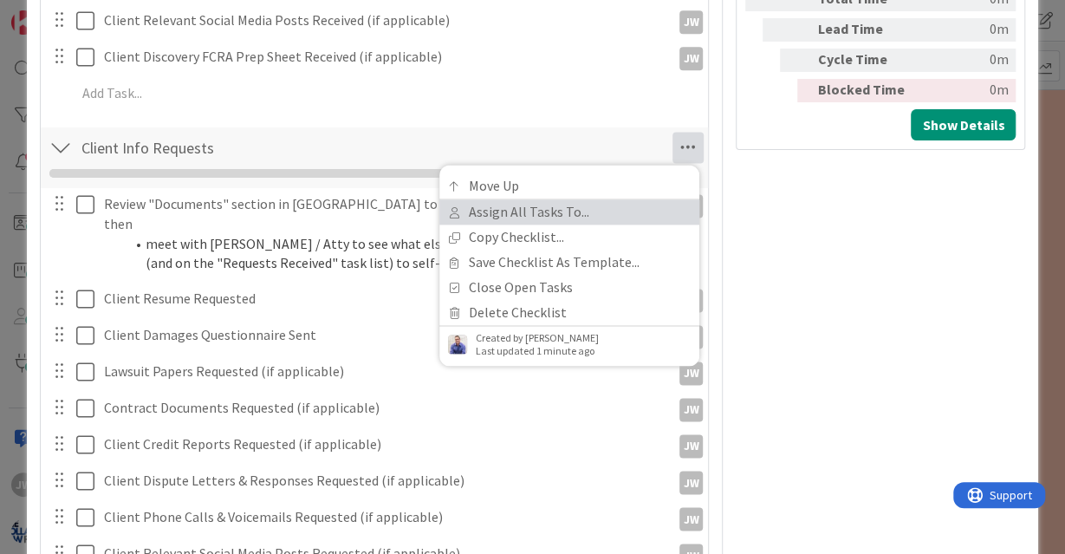
click at [566, 222] on link "Assign All Tasks To..." at bounding box center [569, 211] width 260 height 25
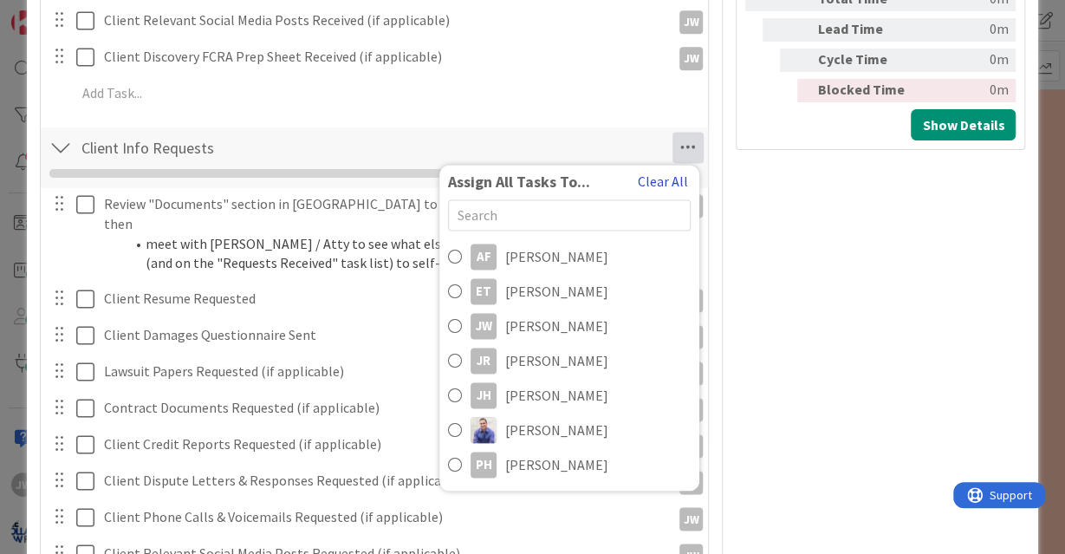
click at [650, 182] on button "Clear All" at bounding box center [663, 181] width 52 height 23
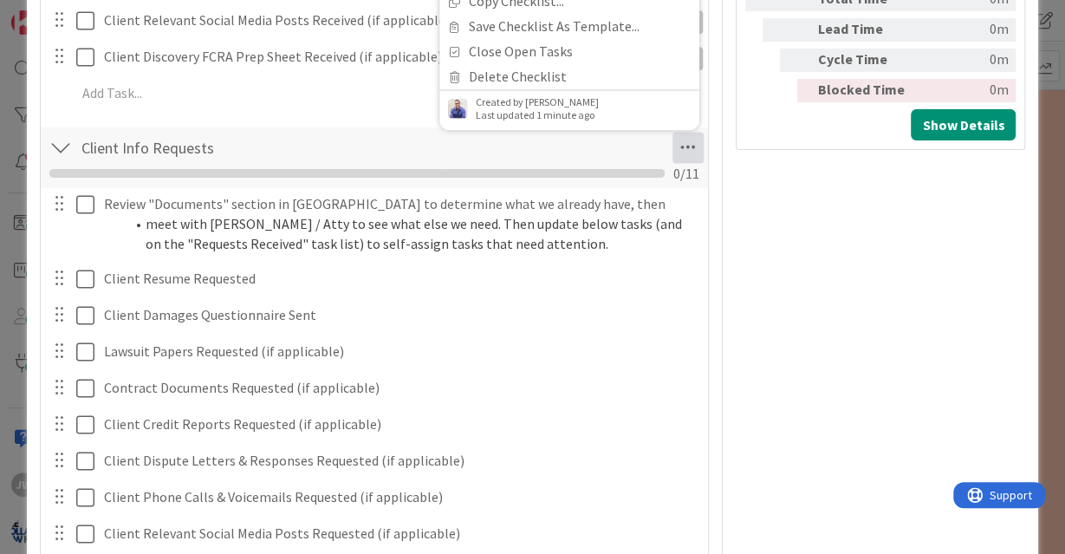
scroll to position [758, 0]
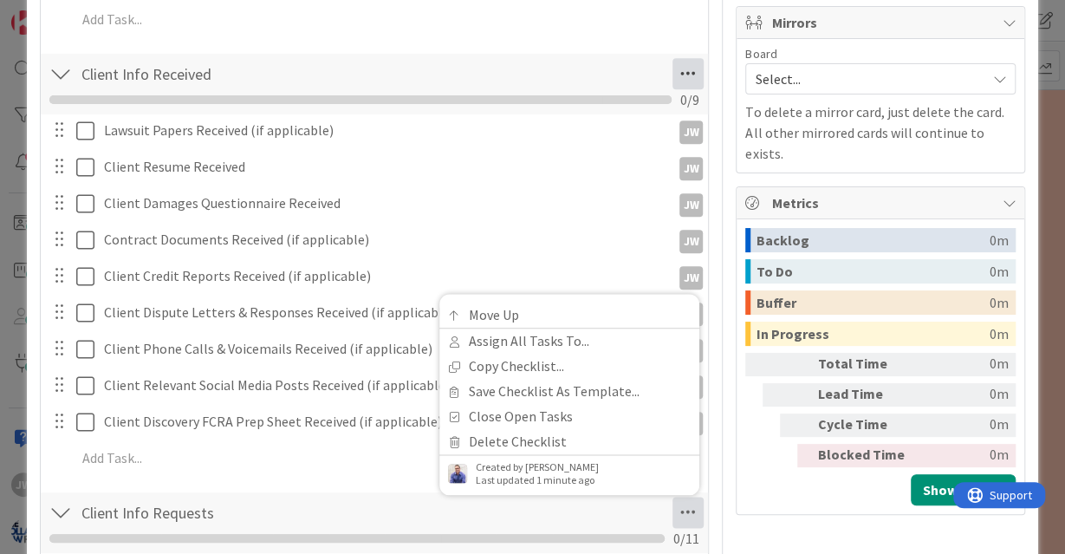
click at [686, 71] on icon at bounding box center [687, 73] width 31 height 31
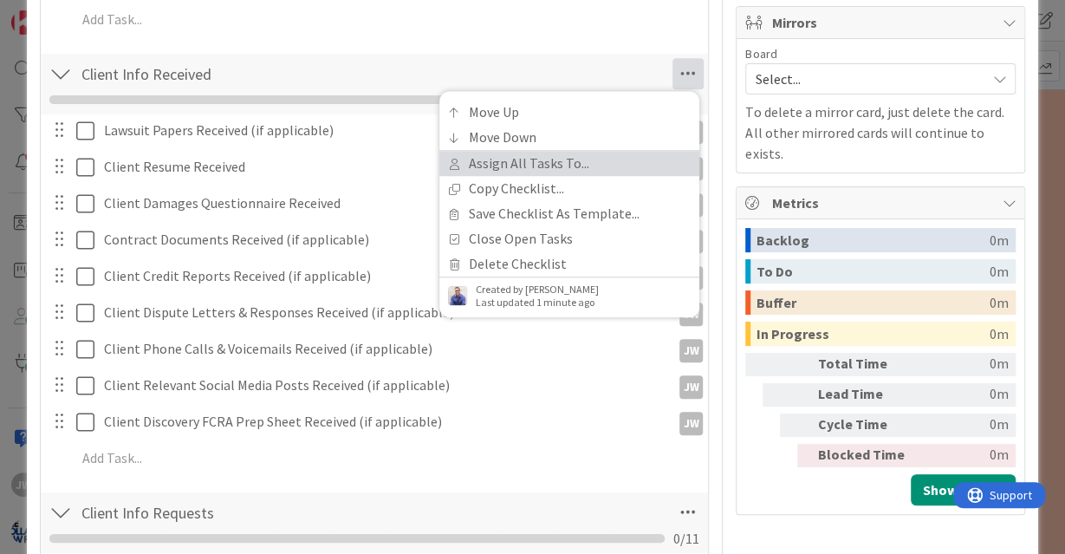
click at [580, 165] on link "Assign All Tasks To..." at bounding box center [569, 163] width 260 height 25
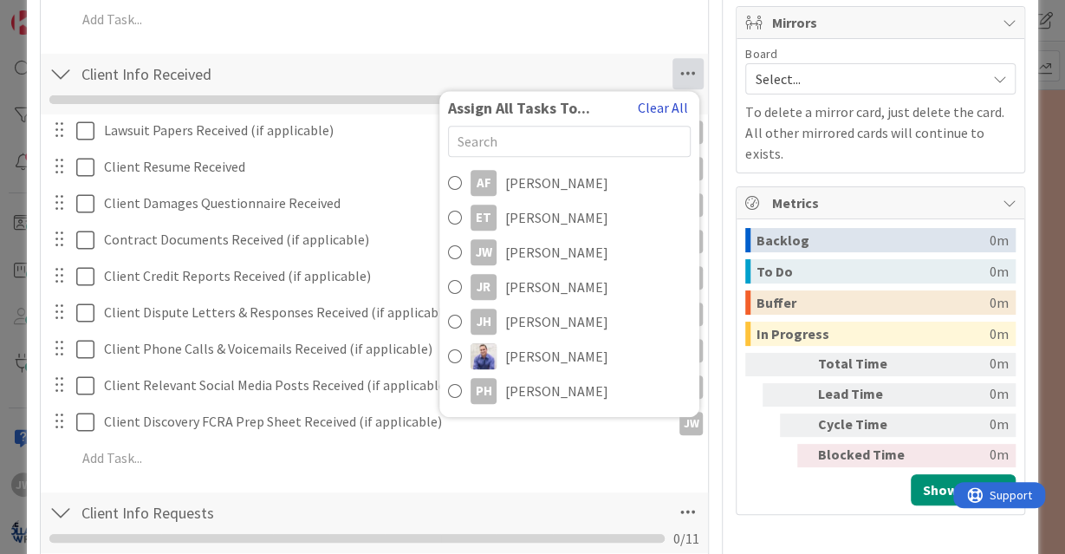
click at [658, 113] on button "Clear All" at bounding box center [663, 107] width 52 height 23
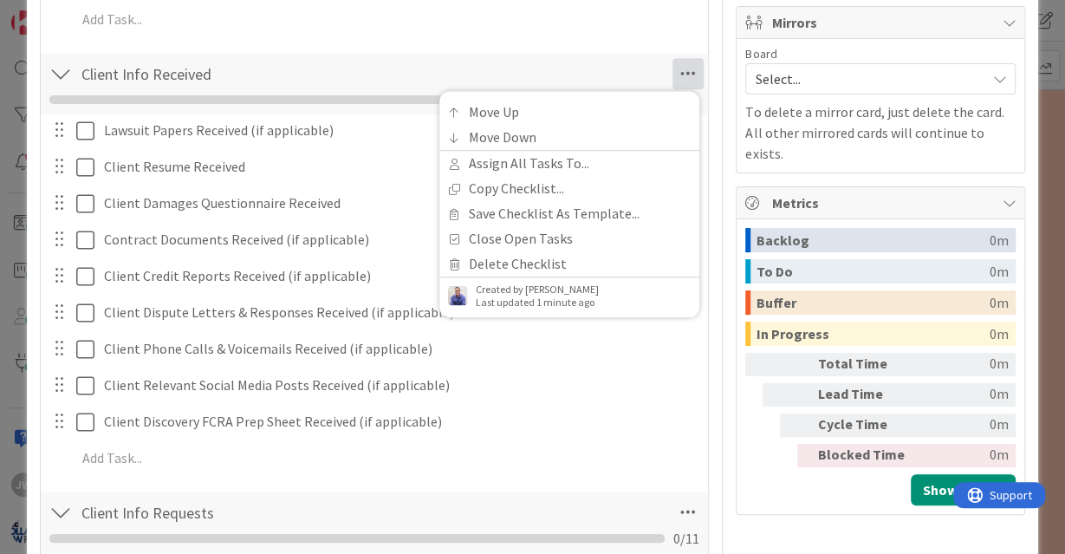
click at [729, 191] on div "Title 39 / 128 P01: [PERSON_NAME] Matter File Opening Description [PERSON_NAME]…" at bounding box center [533, 362] width 986 height 2106
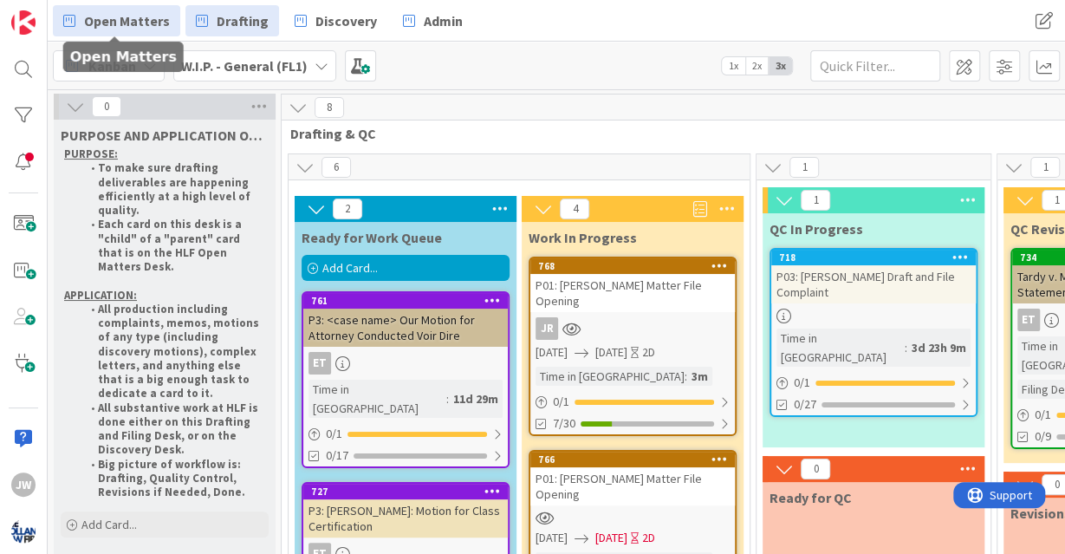
click at [108, 24] on span "Open Matters" at bounding box center [127, 20] width 86 height 21
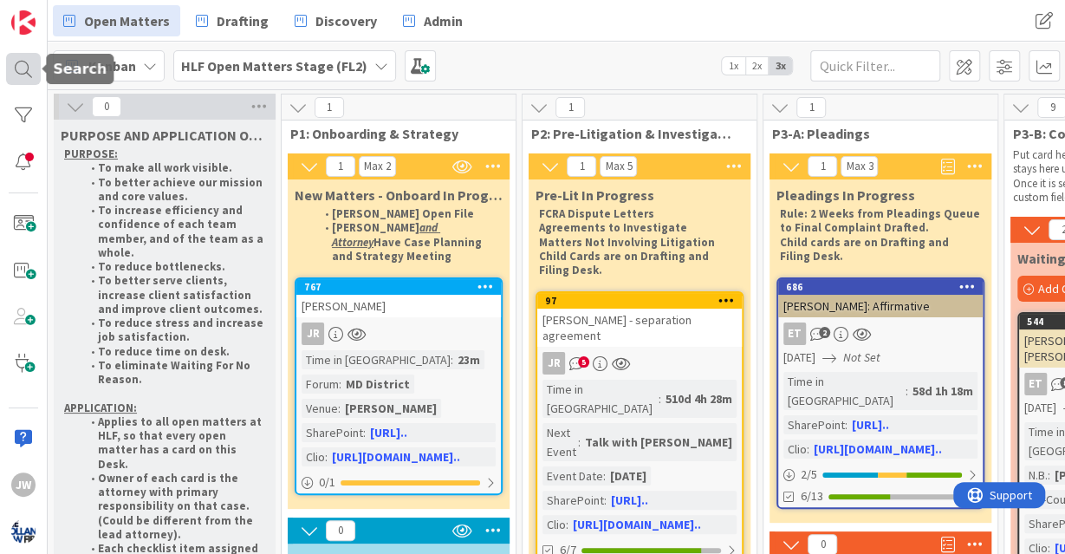
click at [32, 77] on div at bounding box center [23, 69] width 35 height 33
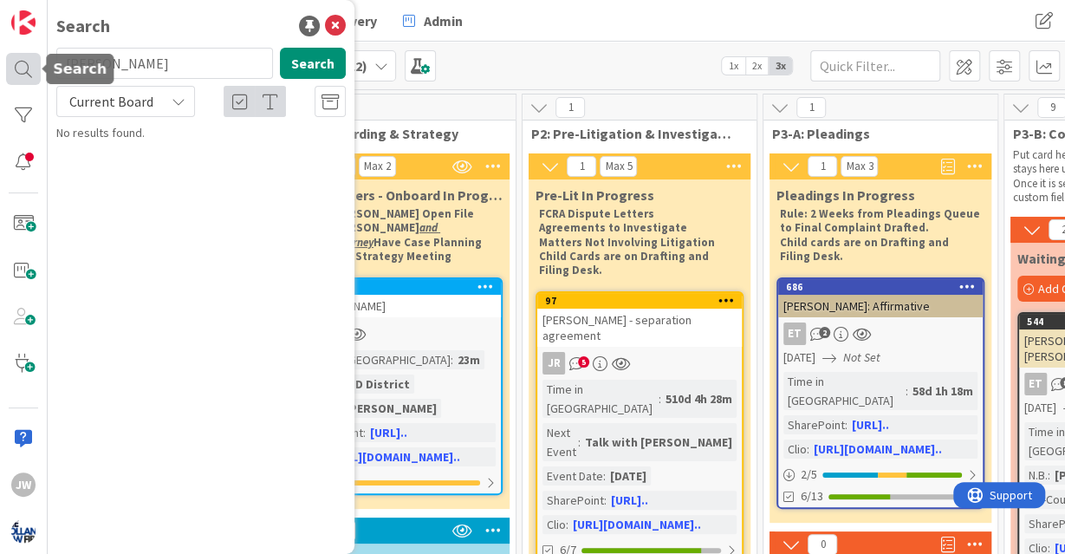
type input "giallella"
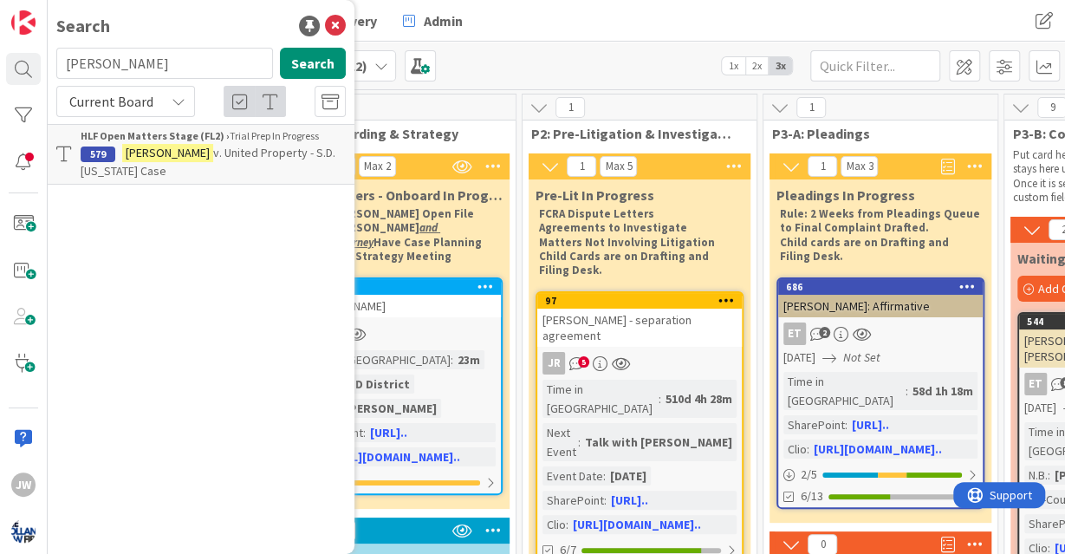
click at [201, 155] on span "v. United Property - S.D. Florida Case" at bounding box center [208, 162] width 255 height 34
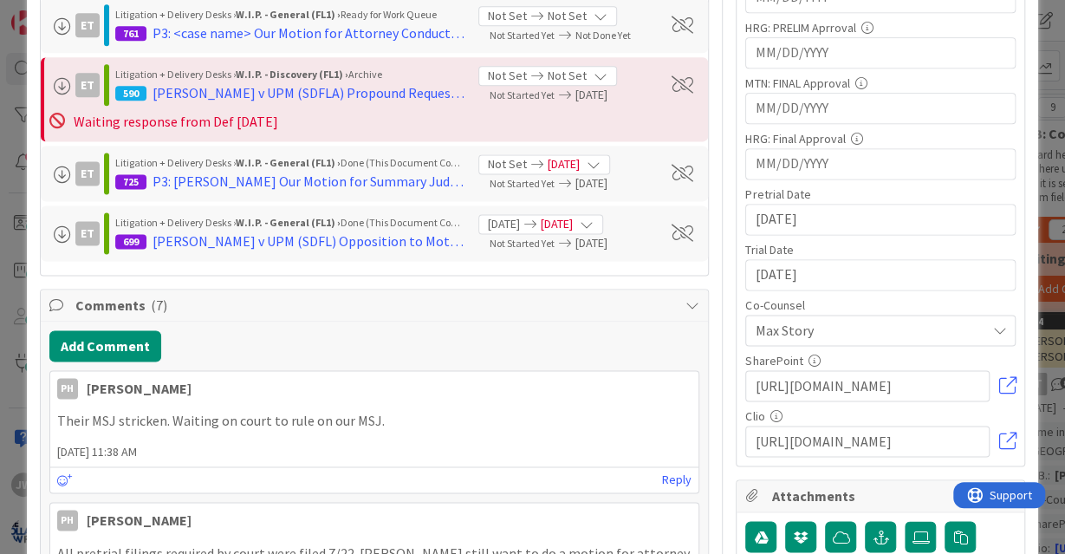
scroll to position [1063, 0]
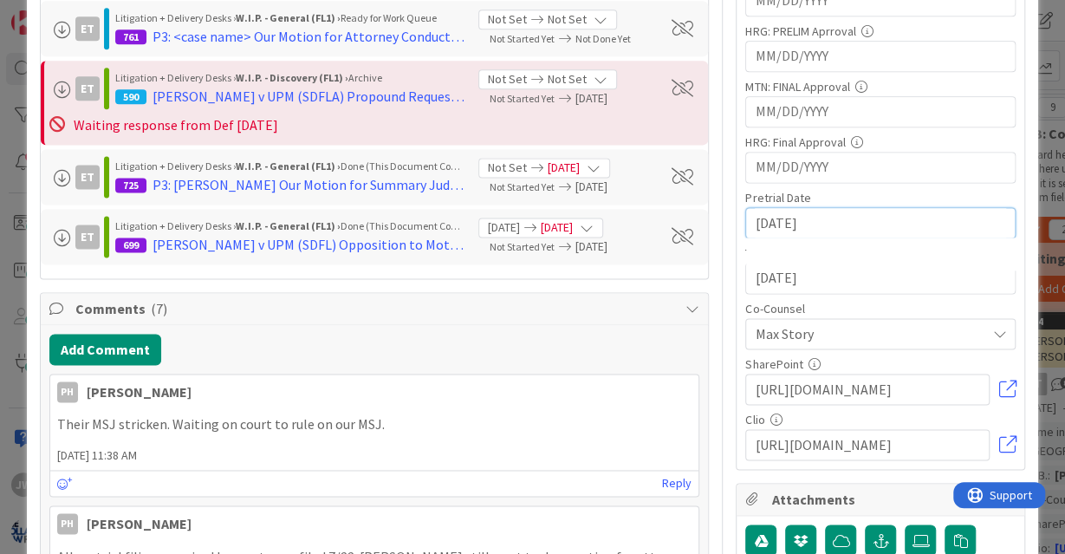
click at [762, 218] on input "[DATE]" at bounding box center [880, 222] width 251 height 29
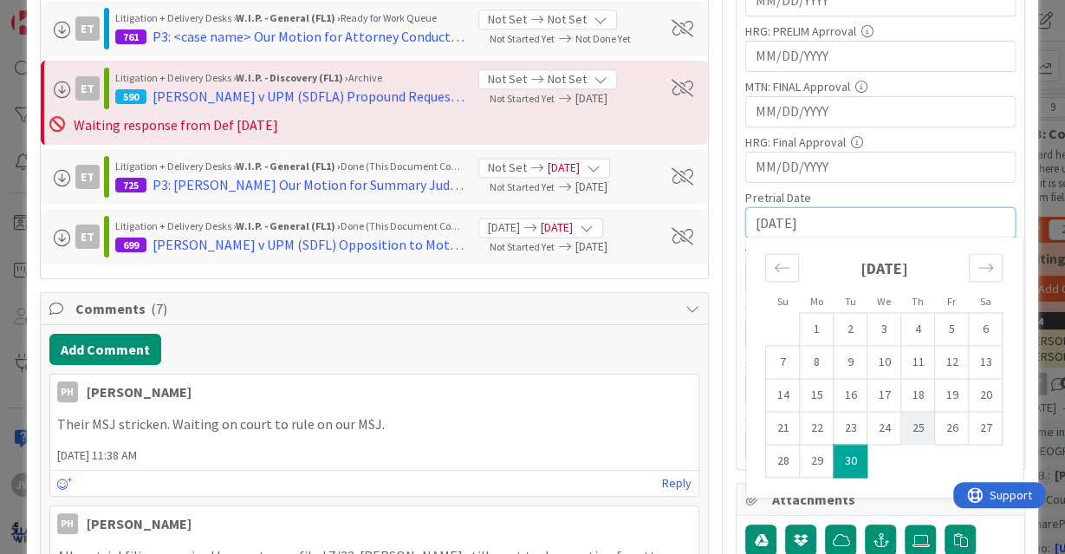
click at [908, 416] on td "25" at bounding box center [918, 428] width 34 height 33
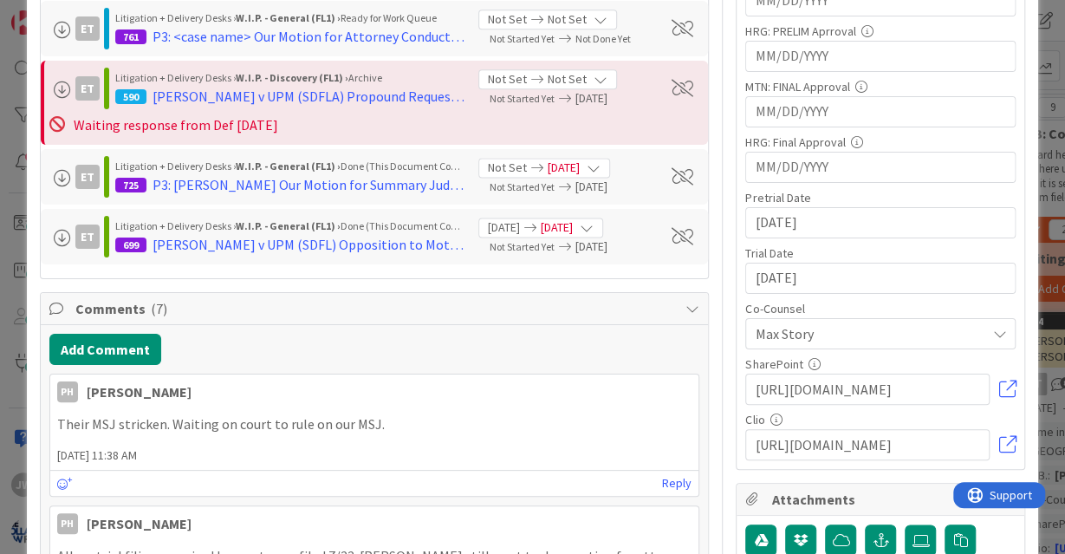
type input "[DATE]"
click at [730, 210] on div "Title 48 / 128 Giallella v. United Property - S.D. Florida Case Description JW …" at bounding box center [533, 225] width 986 height 2441
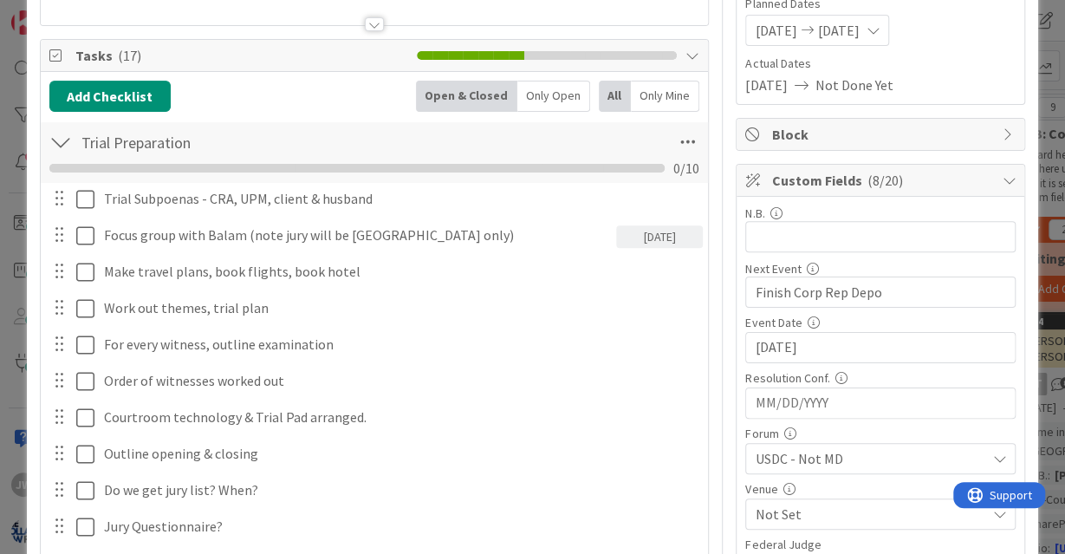
scroll to position [0, 0]
